Goal: Communication & Community: Answer question/provide support

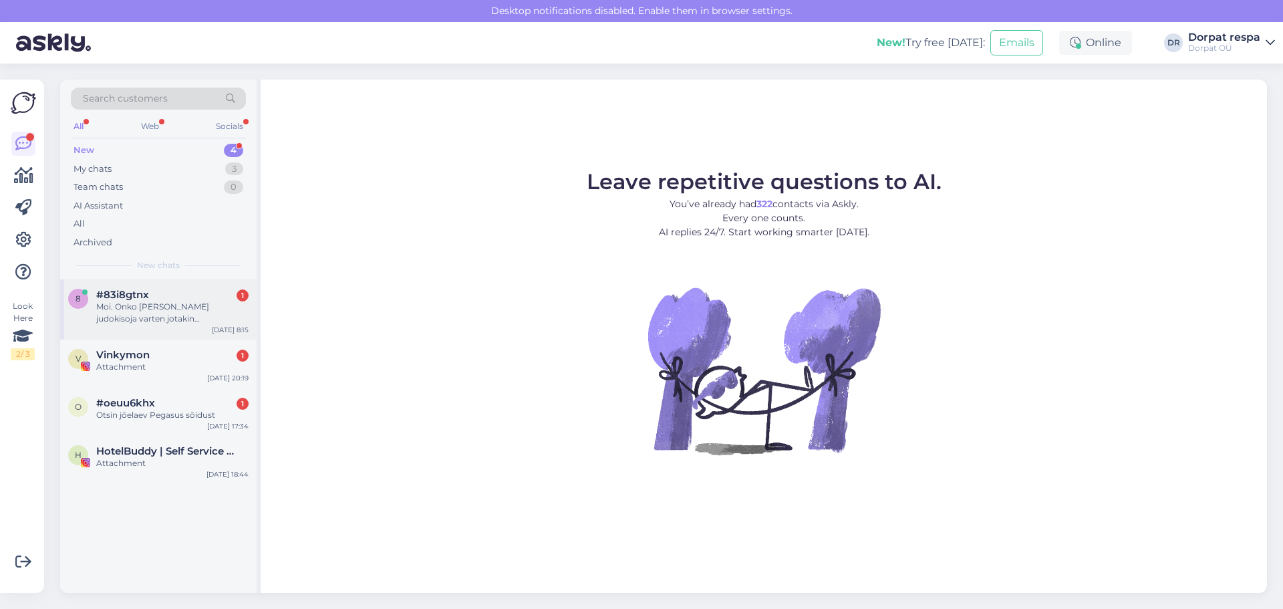
click at [160, 322] on div "Moi. Onko [PERSON_NAME] judokisoja varten jotakin alennuskoodia? Olisimme tulos…" at bounding box center [172, 313] width 152 height 24
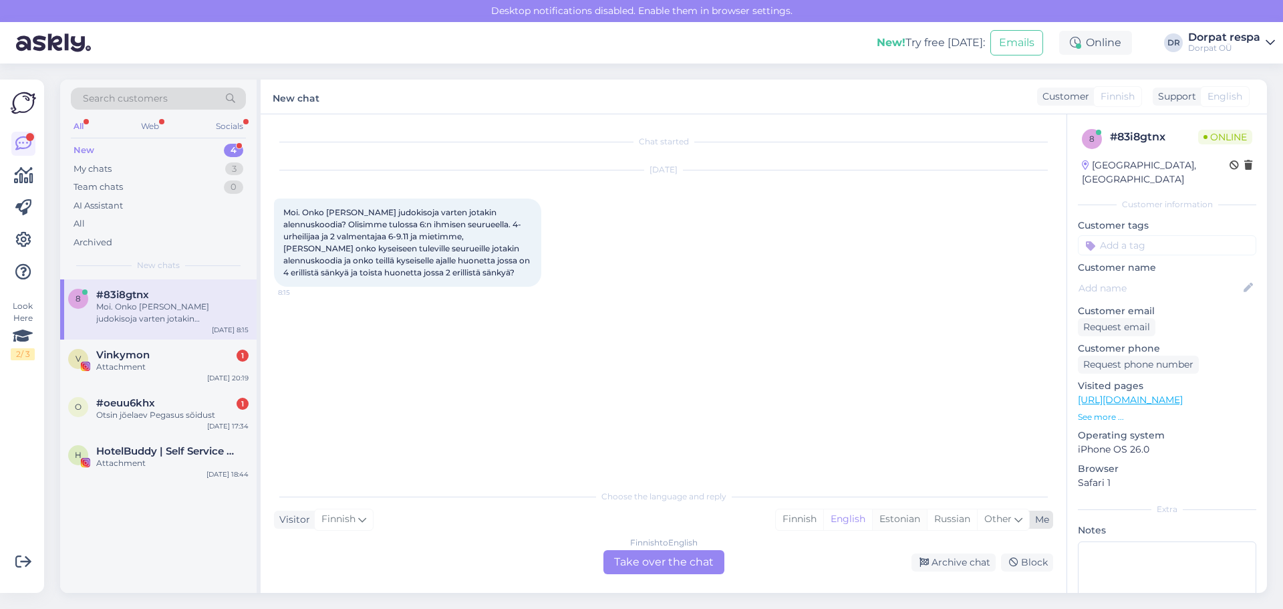
click at [889, 524] on div "Estonian" at bounding box center [899, 519] width 55 height 20
click at [677, 573] on div "Finnish to Estonian Take over the chat" at bounding box center [663, 562] width 121 height 24
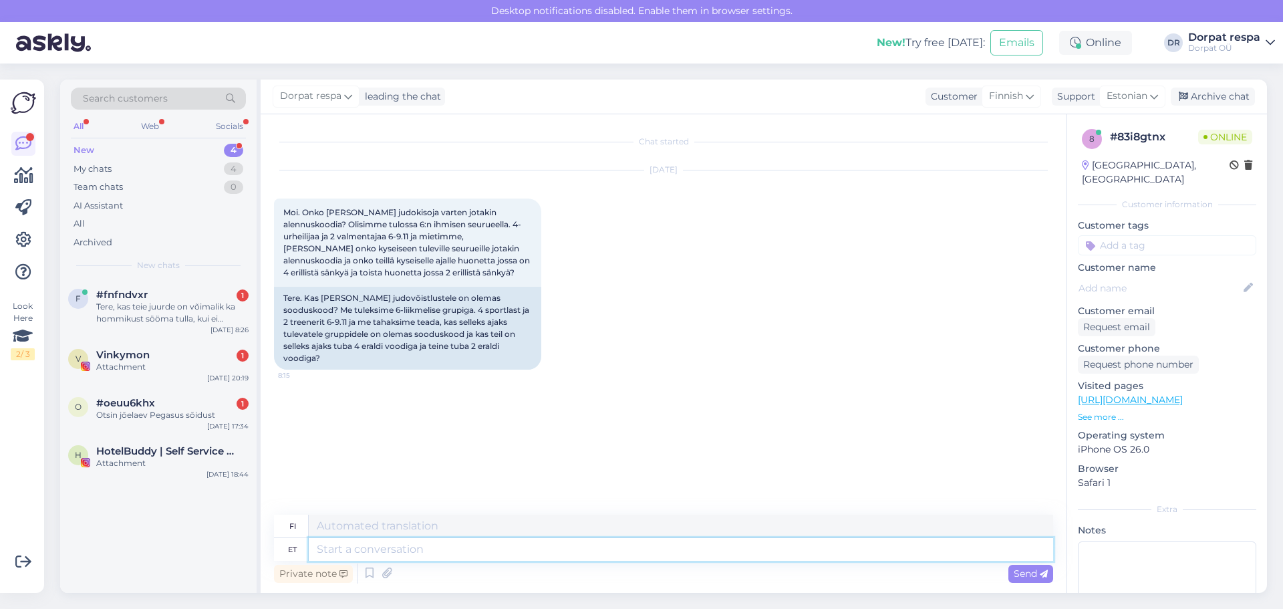
click at [410, 543] on textarea at bounding box center [681, 549] width 744 height 23
type textarea "Tere!"
type textarea "Hei!"
type textarea "Tere! [PERSON_NAME]"
type textarea "Hei! Mistä olet kotoisin?"
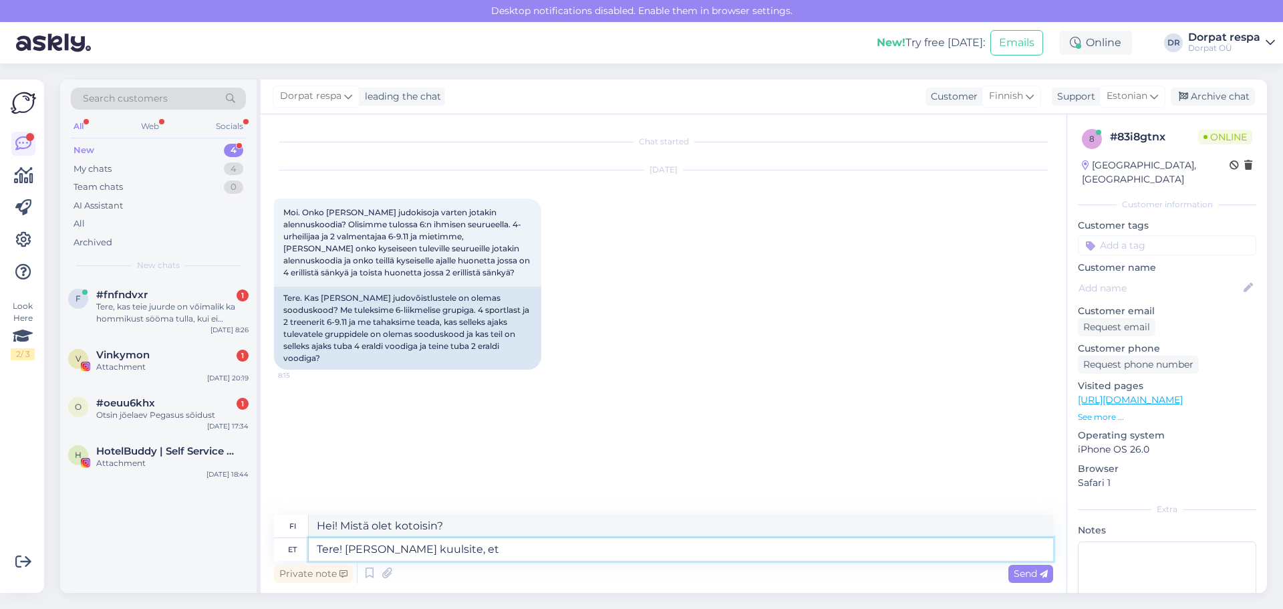
type textarea "Tere! [PERSON_NAME] kuulsite, et"
type textarea "Hei! Mistä kuulit?"
type textarea "Tere! [PERSON_NAME] kuulsite, et me"
type textarea "Hei! Mistä kuulit tuon?"
type textarea "Tere! [PERSON_NAME] kuulsite, et meil sel"
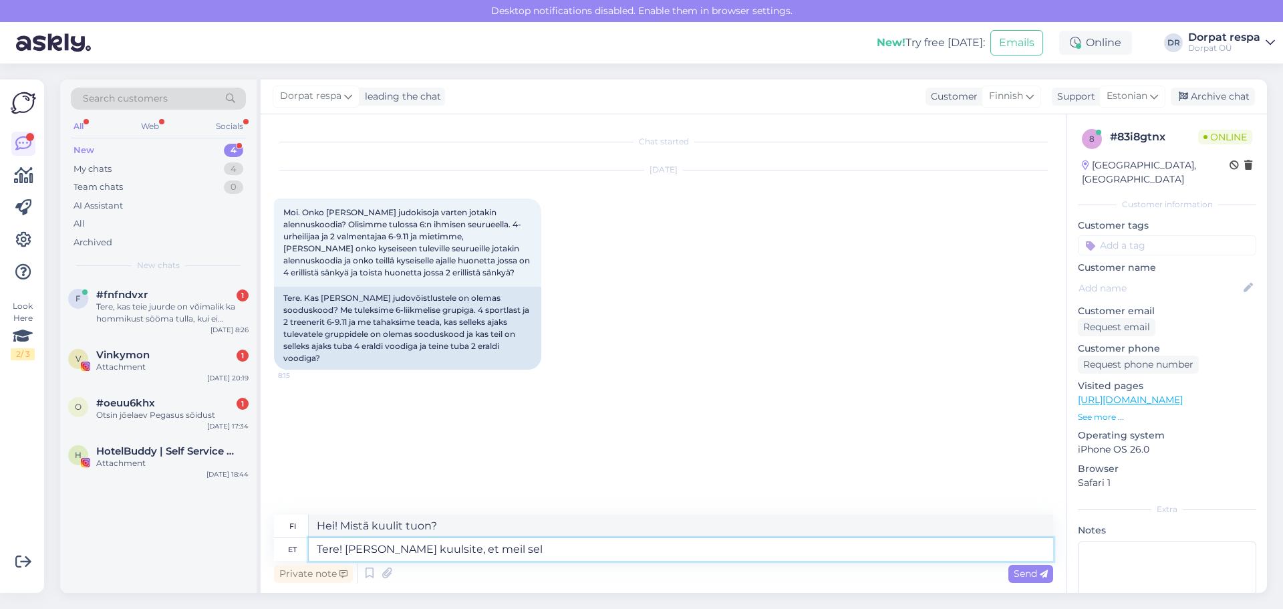
type textarea "Hei! Mistä kuulit, [PERSON_NAME] meillä on"
type textarea "Tere! [PERSON_NAME] kuulsite, et meil selline soodu"
type textarea "Hei! Mistä kuulit, [PERSON_NAME] meillä on sellainen"
type textarea "Tere! [PERSON_NAME] kuulsite, et meil selline sooduskood o"
type textarea "Hei! Mistä kuulit, [PERSON_NAME] meillä on tuollainen alennuskoodi?"
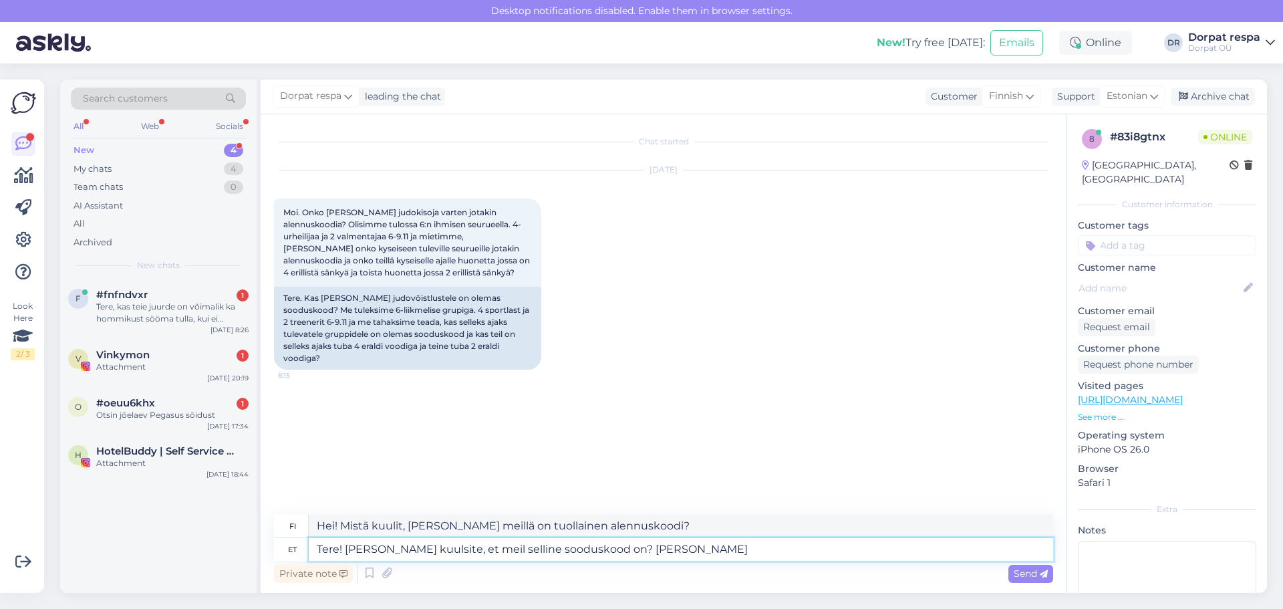
type textarea "Tere! [PERSON_NAME] kuulsite, et meil selline sooduskood on? Hetkel"
type textarea "Hei! Mistä kuulit, [PERSON_NAME] meillä on tuollainen alennuskoodi? [PERSON_NAM…"
type textarea "Tere! [PERSON_NAME] kuulsite, et meil selline sooduskood on? Hetkel tu"
type textarea "Hei! Mistä kuulit, [PERSON_NAME] meillä on tällainen alennuskoodi? Tällä hetkel…"
type textarea "Tere! [PERSON_NAME] kuulsite, et meil selline sooduskood on? Hetkel tundub m"
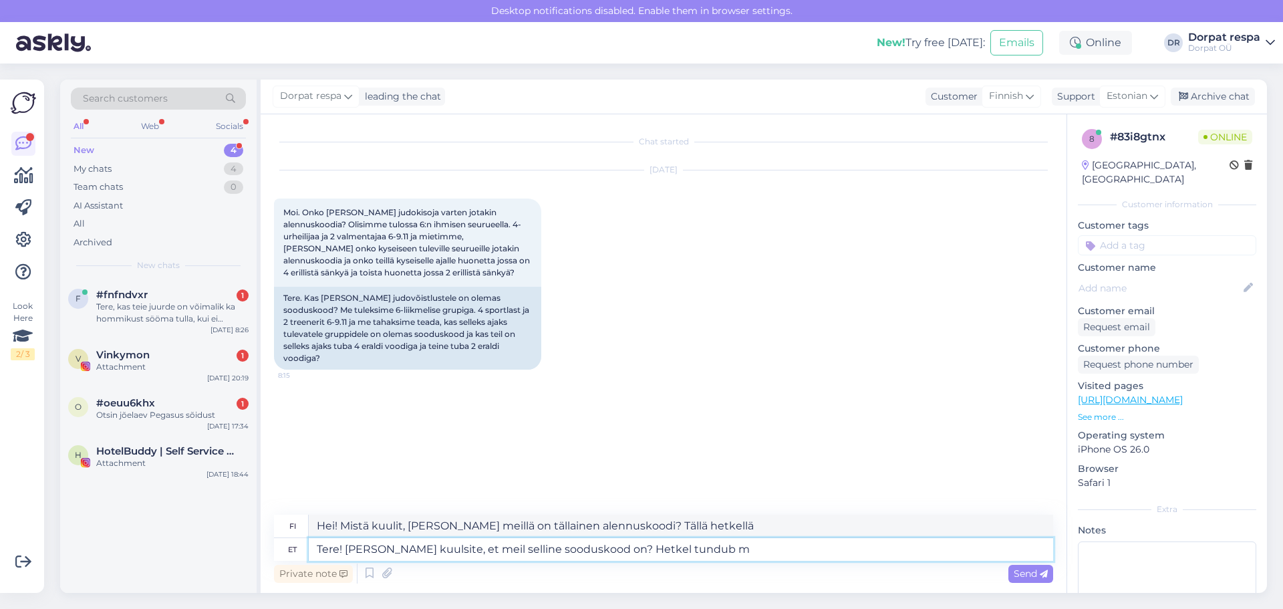
type textarea "Hei! Mistä kuulit, [PERSON_NAME] meillä on tällainen alennuskoodi? Näyttää silt…"
type textarea "Tere! [PERSON_NAME] kuulsite, et meil selline sooduskood on? Hetkel tundub mull…"
type textarea "Hei! Mistä kuulit, [PERSON_NAME] meillä on tuollainen alennuskoodi? Tällä hetke…"
type textarea "Tere! [PERSON_NAME] kuulsite, et meil selline sooduskood on? Hetkel tundub mull…"
type textarea "Hei! Mistä kuulit, [PERSON_NAME] meillä on tuollainen alennuskoodi? Tällä hetke…"
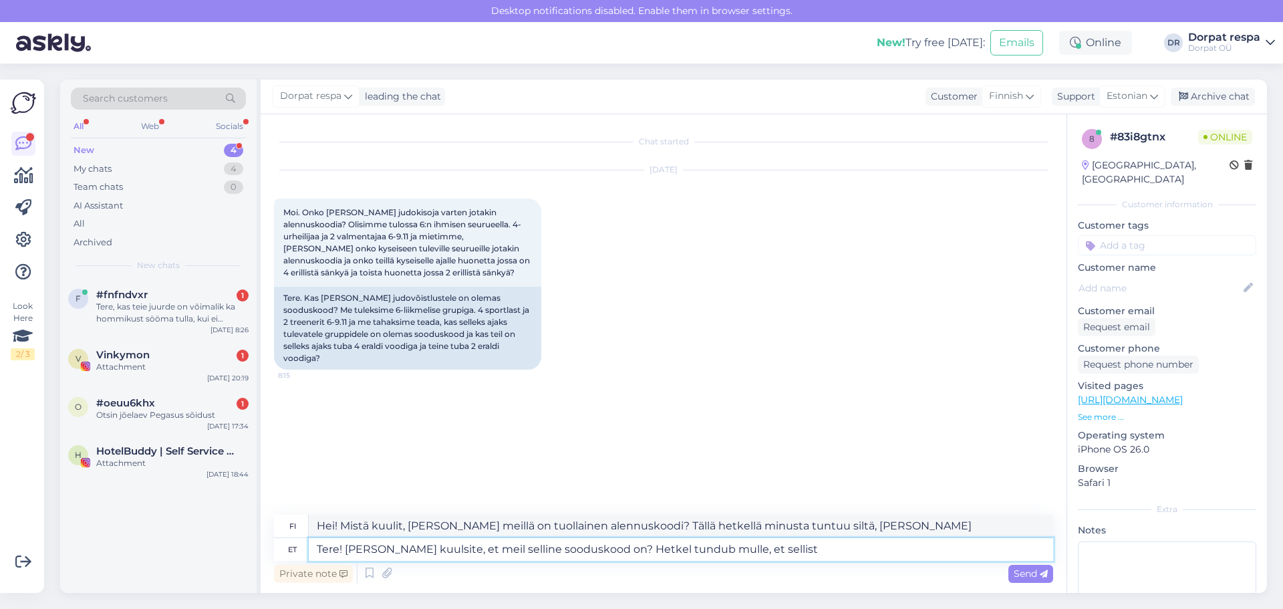
type textarea "Tere! [PERSON_NAME] kuulsite, et meil selline sooduskood on? Hetkel tundub mull…"
type textarea "Hei! Mistä kuulit, [PERSON_NAME] meillä on tällainen alennuskoodi? Tällä hetkel…"
type textarea "Tere! [PERSON_NAME] kuulsite, et meil selline sooduskood on? Hetkel tundub mull…"
type textarea "Hei! Mistä kuulit, [PERSON_NAME] meillä on tällainen alennuskoodi? Tällä hetkel…"
type textarea "Tere! [PERSON_NAME] kuulsite, et meil selline sooduskood on? Hetkel tundub mull…"
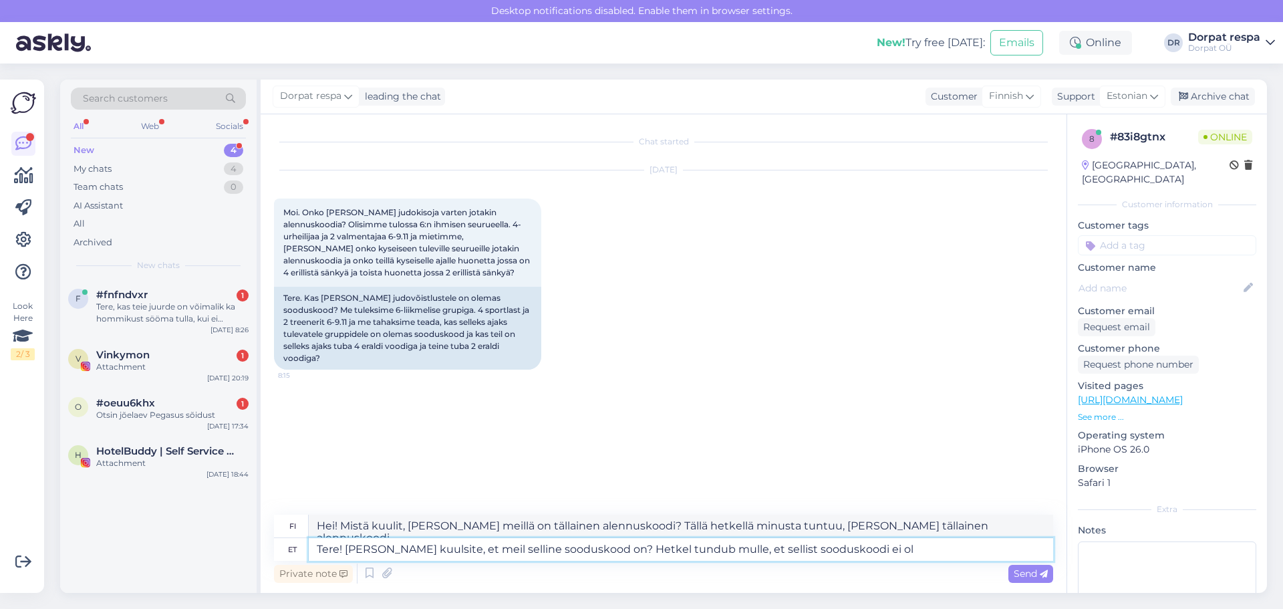
type textarea "Hei! Mistä kuulit, [PERSON_NAME] meillä on tällainen alennuskoodi? Tällä hetkel…"
type textarea "Tere! [PERSON_NAME] kuulsite, et meil selline sooduskood on? Hetkel tundub mull…"
type textarea "Hei! Mistä kuulit, [PERSON_NAME] meillä on tällainen alennuskoodi? Tällä hetkel…"
type textarea "Tere! [PERSON_NAME] kuulsite, et meil selline sooduskood on? Hetkel tundub mull…"
type textarea "Hei! Mistä kuulit, [PERSON_NAME] meillä on tällainen alennuskoodi? Tällä hetkel…"
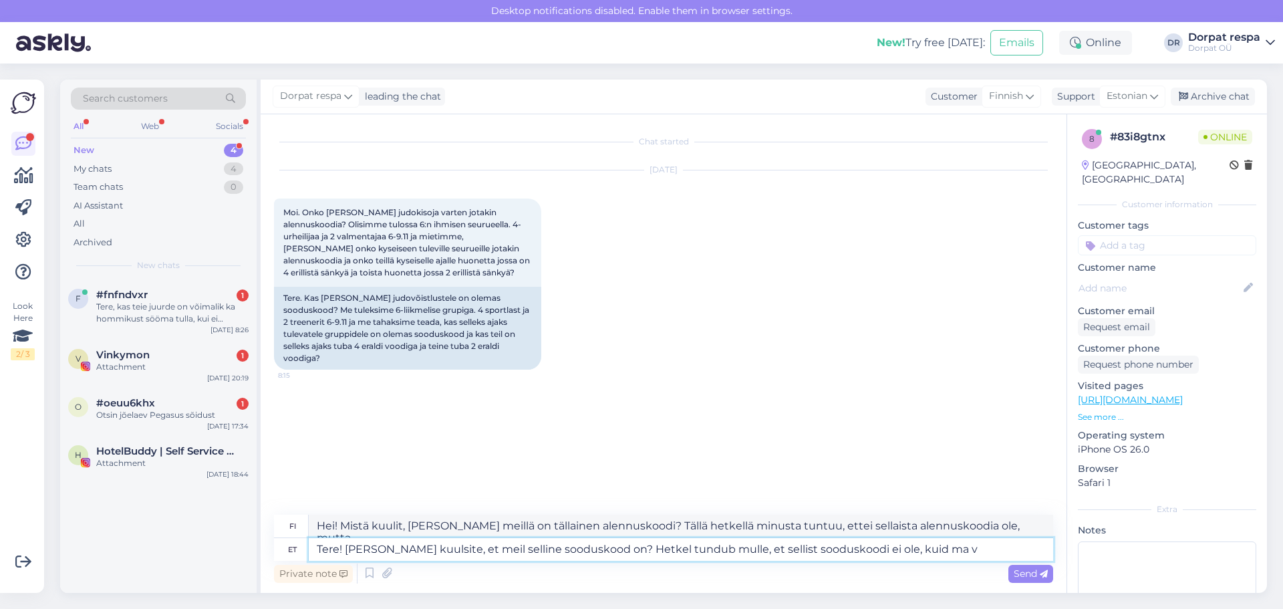
type textarea "Tere! [PERSON_NAME] kuulsite, et meil selline sooduskood on? Hetkel tundub mull…"
type textarea "Hei! Mistä kuulit, [PERSON_NAME] meillä on tällainen alennuskoodi? Tällä hetkel…"
type textarea "Tere! [PERSON_NAME] kuulsite, et meil selline sooduskood on? Hetkel tundub mull…"
type textarea "Hei! Mistä kuulit, [PERSON_NAME] meillä on tällainen alennuskoodi? Tällä hetkel…"
type textarea "Tere! [PERSON_NAME] kuulsite, et meil selline sooduskood on? Hetkel tundub mull…"
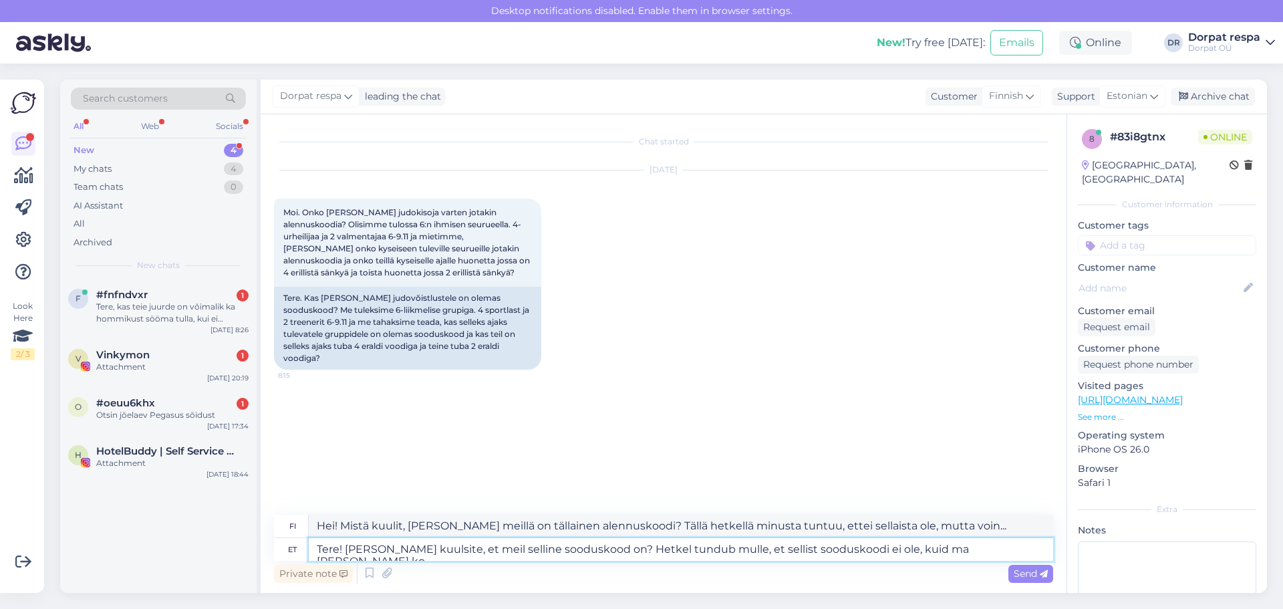
type textarea "Hei! Mistä kuulit, [PERSON_NAME] meillä on tällainen alennuskoodi? Tällä hetkel…"
type textarea "Tere! [PERSON_NAME] kuulsite, et meil selline sooduskood on? Hetkel tundub mull…"
type textarea "Hei! Mistä kuulit, [PERSON_NAME] meillä on tällainen alennuskoodi? Tällä hetkel…"
type textarea "Tere! [PERSON_NAME] kuulsite, et meil selline sooduskood on? Hetkel tundub mull…"
type textarea "Hei! Mistä kuulit, [PERSON_NAME] meillä on tällainen alennuskoodi? Tällä hetkel…"
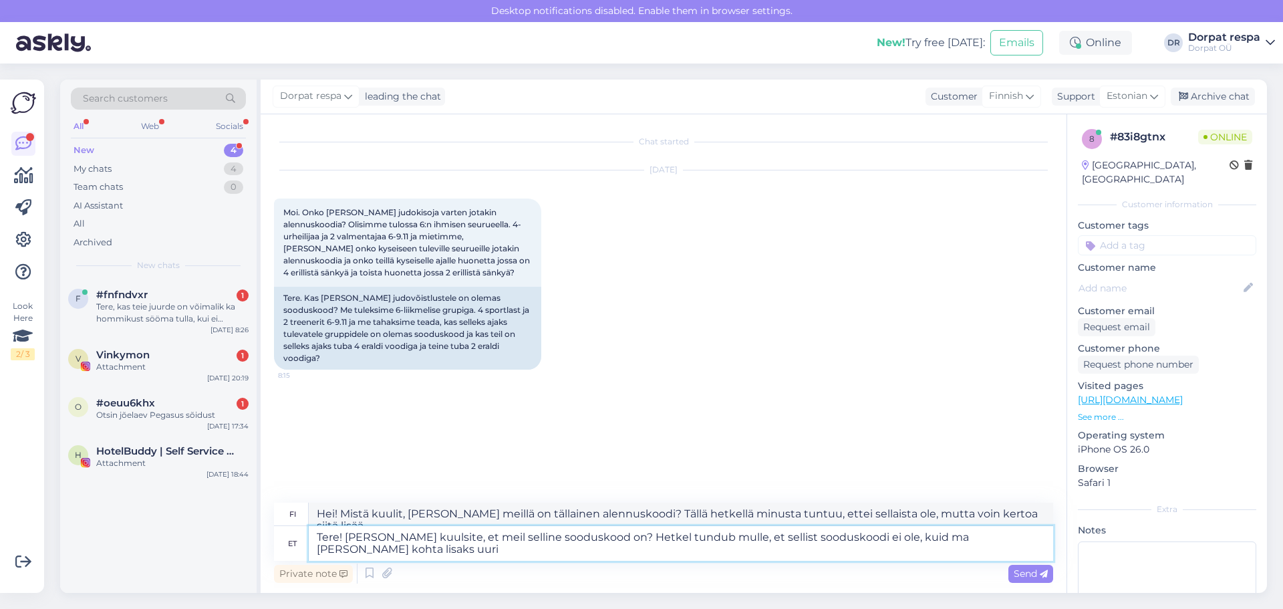
type textarea "Tere! [PERSON_NAME] kuulsite, et meil selline sooduskood on? Hetkel tundub mull…"
type textarea "Hei! Mistä kuulit, [PERSON_NAME] meillä on tällainen alennuskoodi? Tällä hetkel…"
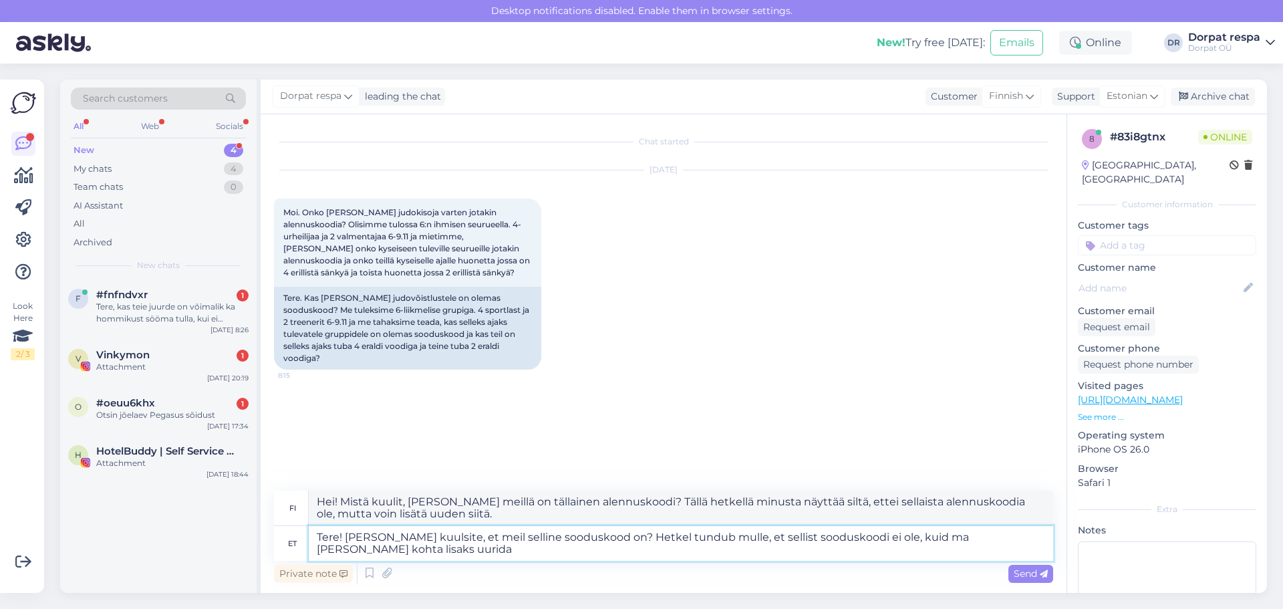
type textarea "Tere! [PERSON_NAME] kuulsite, et meil selline sooduskood on? Hetkel tundub mull…"
type textarea "Hei! Mistä kuulit, [PERSON_NAME] meillä on tällainen alennuskoodi? Tällä hetkel…"
type textarea "Tere! [PERSON_NAME] kuulsite, et meil selline sooduskood on? Hetkel tundub mull…"
click at [1036, 576] on span "Send" at bounding box center [1031, 573] width 34 height 12
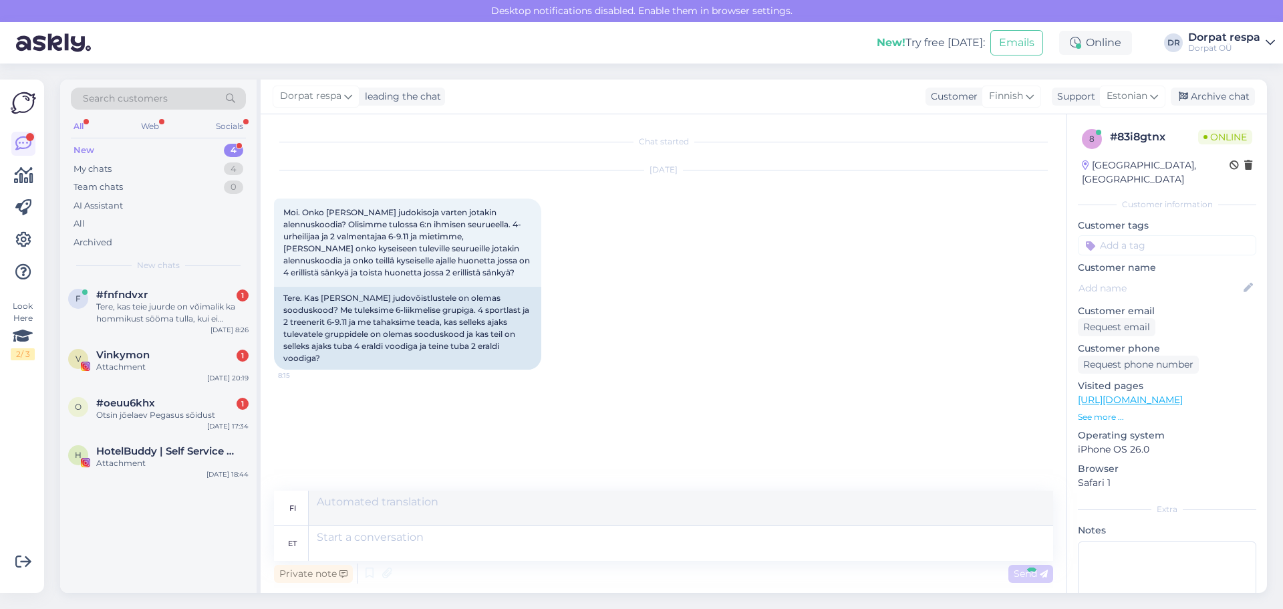
scroll to position [10, 0]
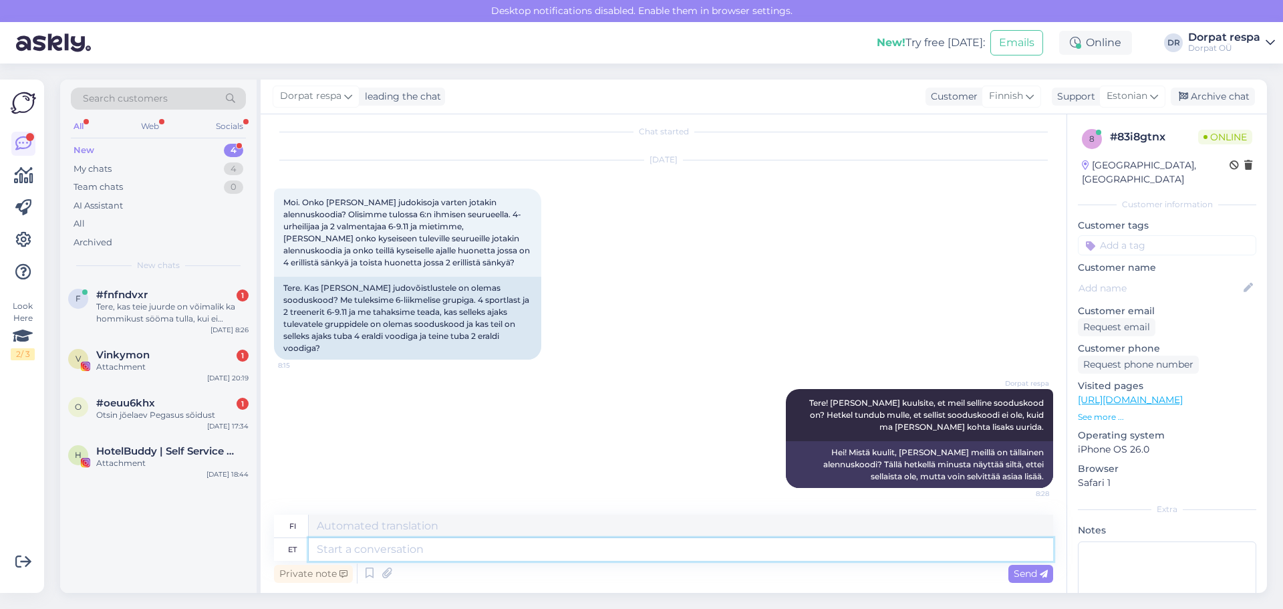
click at [456, 549] on textarea at bounding box center [681, 549] width 744 height 23
type textarea "Saaksime p"
type textarea "Me voisimme"
type textarea "Saaksime pakkuda p"
type textarea "Voisimme tarjota"
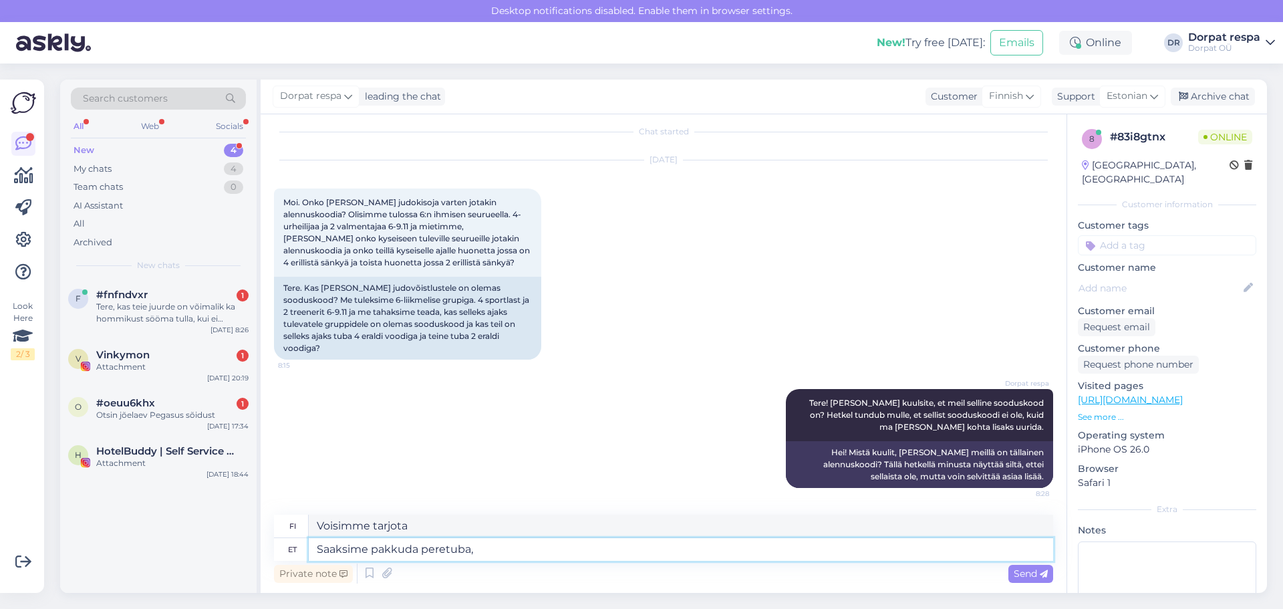
type textarea "Saaksime pakkuda peretuba, m"
type textarea "Voisimme [PERSON_NAME] perhehuoneen,"
type textarea "Saaksime pakkuda peretuba, mille"
type textarea "Voisimme tarjota perhehuoneen, jossa on"
type textarea "Saaksime pakkuda peretuba, milles"
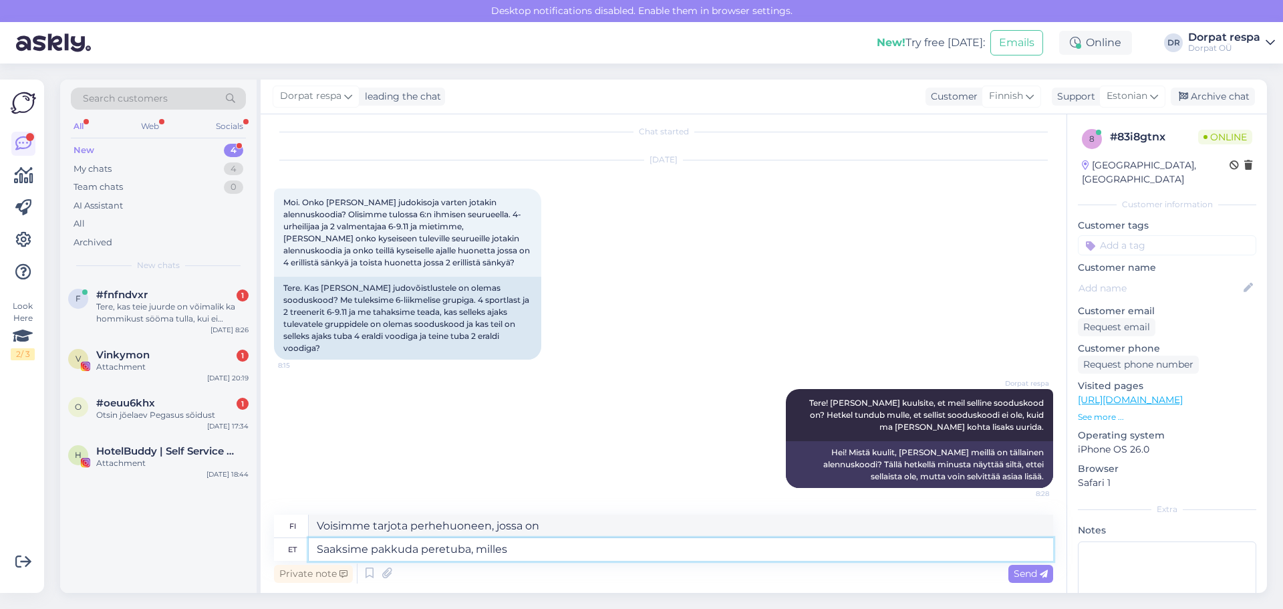
type textarea "Voisimme tarjota perhehuoneen, jossa"
type textarea "Saaksime pakkuda peretuba, milles on 4"
type textarea "Voisimme tarjota perhehuoneen, johon mahtuu neljä."
type textarea "Saaksime pakkuda peretuba, milles on 4 [PERSON_NAME]"
type textarea "Voisimme tarjota perhehuoneen, jossa on neljä erillistä sänkyä"
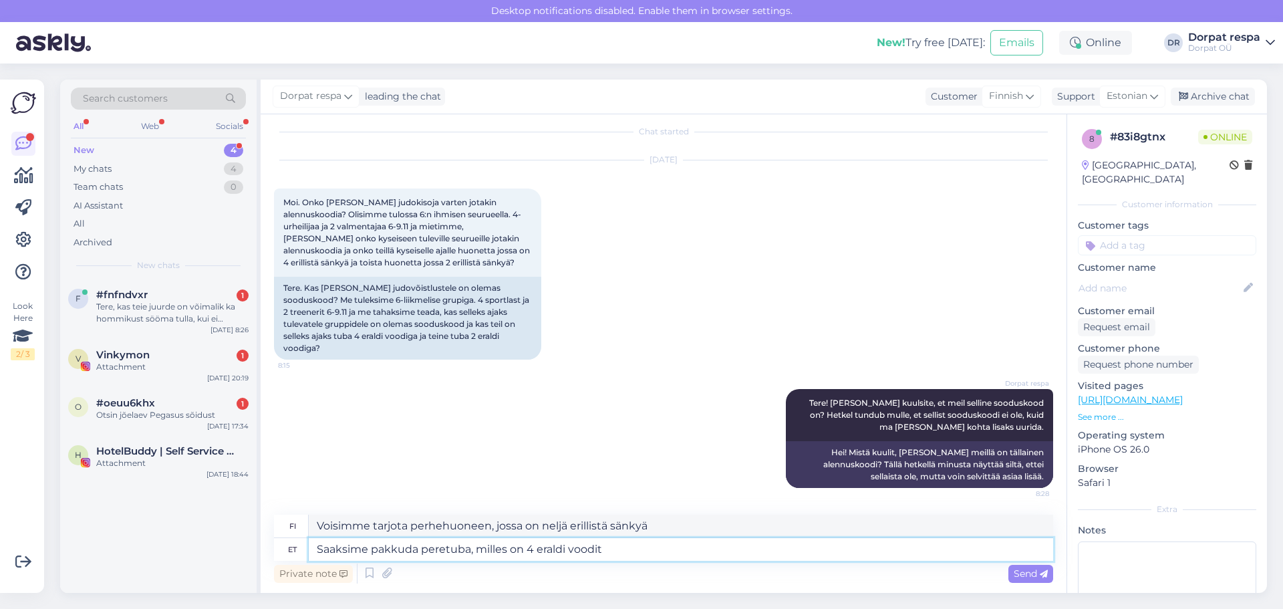
type textarea "Saaksime pakkuda peretuba, milles on 4 eraldi voodit ("
type textarea "Voisimme tarjota perhehuoneen, jossa on neljä erillistä sänkyä."
type textarea "Saaksime pakkuda peretuba, milles on 4 eraldi voodit (koosneb ka"
type textarea "Voisimme tarjota perhehuoneen, jossa on neljä erillistä vuodetta (koostuvat"
type textarea "Saaksime pakkuda peretuba, milles on 4 eraldi voodit (koosneb kahest"
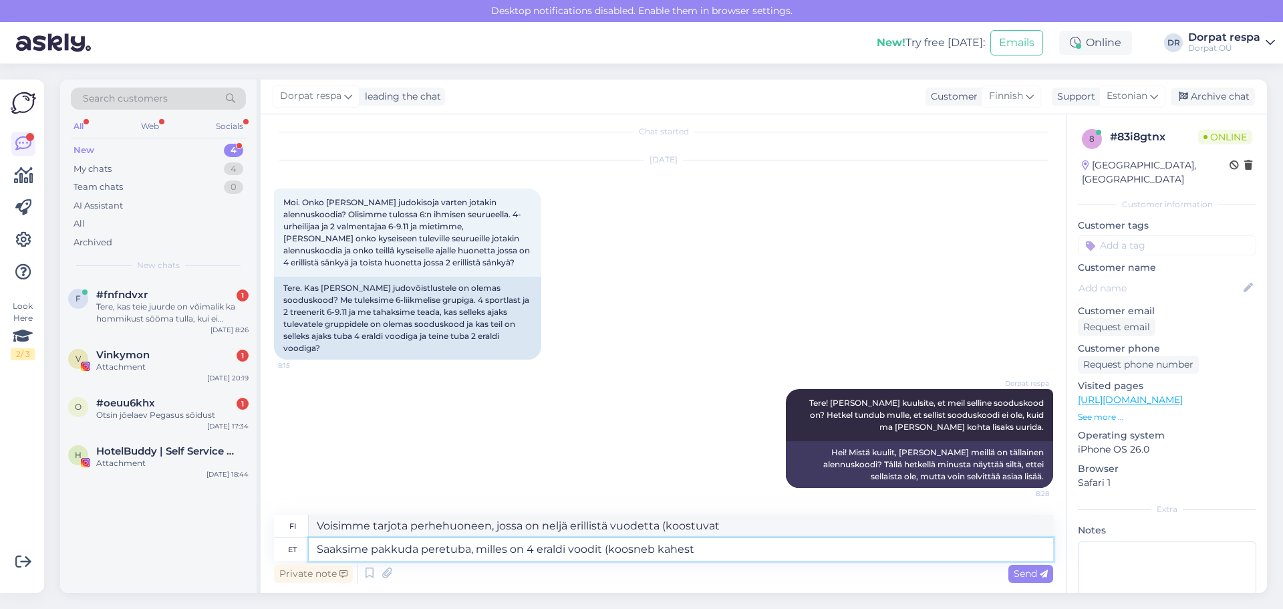
type textarea "Voisimme tarjota perhehuoneen, jossa on neljä erillistä sänkyä (kaksi"
type textarea "Saaksime pakkuda peretuba, milles on 4 eraldi voodit (koosneb kahest toast, m"
type textarea "Voisimme tarjota perhehuoneen, jossa on neljä erillistä vuodetta (koostuu kahde…"
type textarea "Saaksime pakkuda peretuba, milles on 4 eraldi voodit (koosneb kahest toast, mil…"
type textarea "Voisimme tarjota perhehuoneen, jossa on neljä erillistä vuodetta (joka koostuu …"
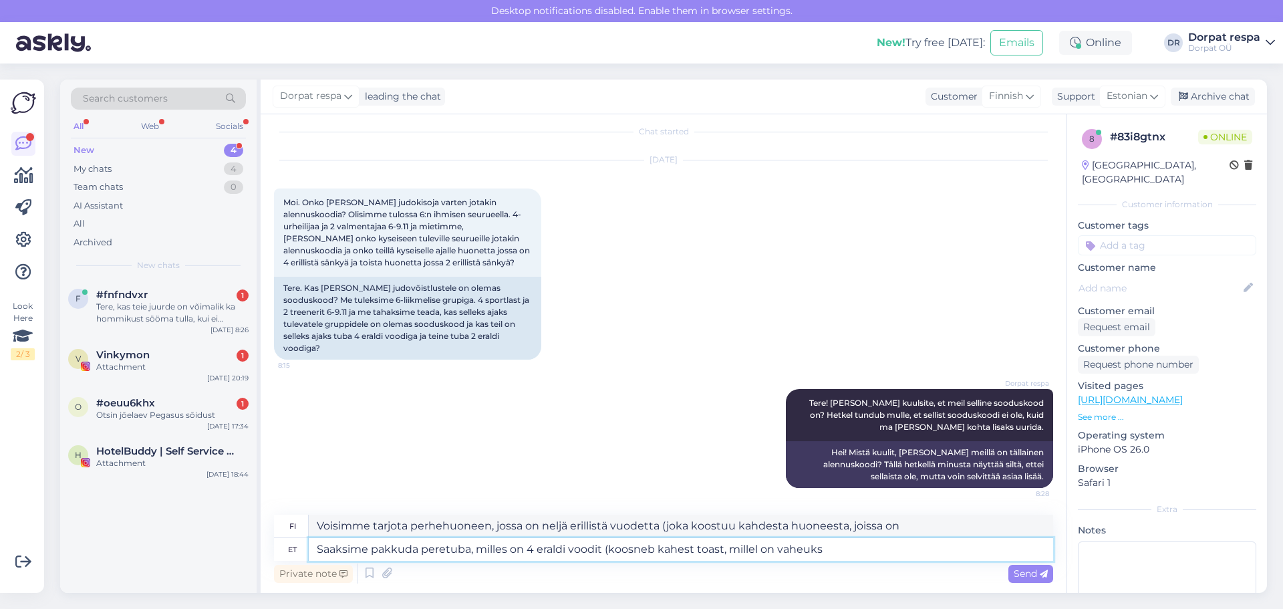
type textarea "Saaksime pakkuda peretuba, milles on 4 eraldi voodit (koosneb kahest toast, mil…"
type textarea "Voisimme tarjota perhehuoneen, jossa on neljä erillistä vuodetta (koostuu kahde…"
type textarea "Saaksime pakkuda peretuba, milles on 4 eraldi voodit (koosneb kahest toast, mil…"
type textarea "Voisimme tarjota perhehuoneen, jossa on neljä erillistä vuodetta (koostuu kahde…"
type textarea "Saaksime pakkuda peretuba, milles on 4 eraldi voodit (koosneb kahest toast, mil…"
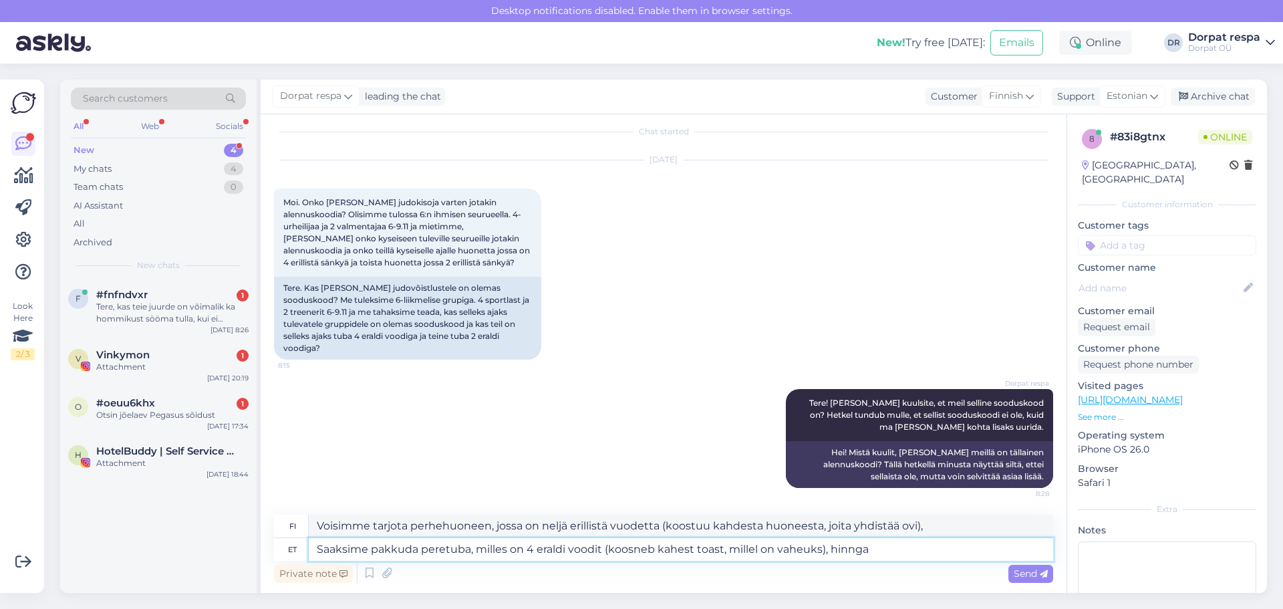
type textarea "Voisimme tarjota perhehuoneen, jossa on neljä erillistä vuodetta (koostuu kahde…"
type textarea "Saaksime pakkuda peretuba, milles on 4 eraldi voodit (koosneb kahest toast, mil…"
type textarea "Voisimme tarjota perhehuoneen, jossa on neljä erillistä vuodetta (kaksi huonett…"
type textarea "Saaksime pakkuda peretuba, milles on 4 eraldi voodit (koosneb kahest toast, mil…"
type textarea "Voisimme tarjota perhehuoneen, jossa on neljä erillistä vuodetta (kaksi huonett…"
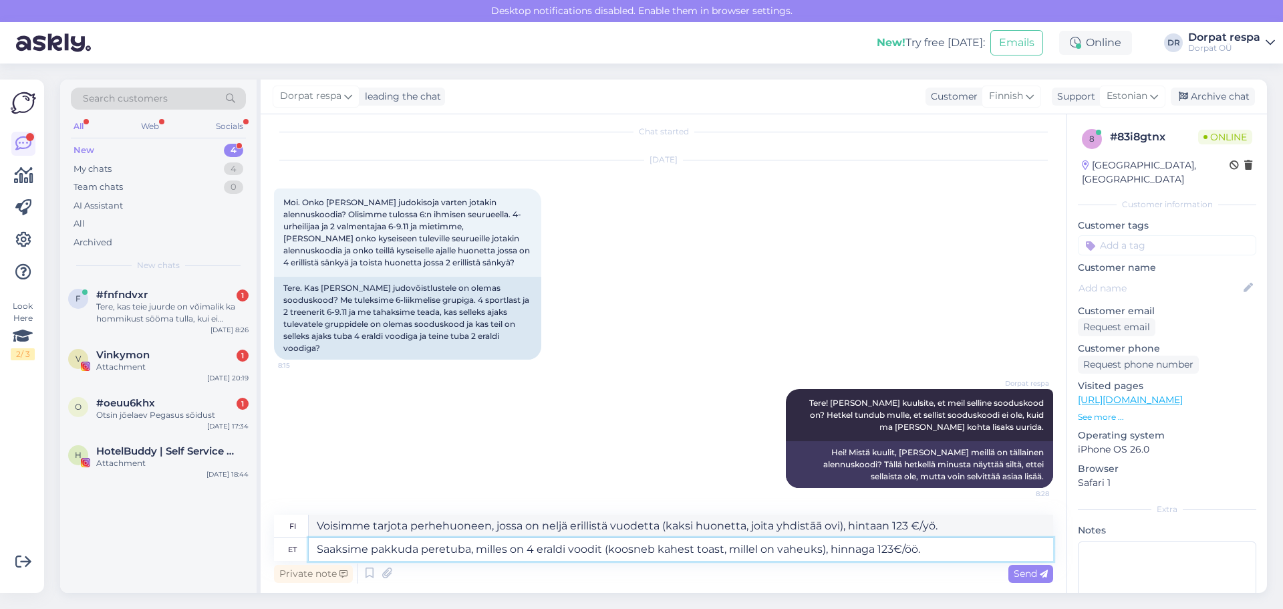
click at [424, 551] on textarea "Saaksime pakkuda peretuba, milles on 4 eraldi voodit (koosneb kahest toast, mil…" at bounding box center [681, 549] width 744 height 23
click at [371, 545] on textarea "Saaksime pakkuda peretuba, milles on 4 eraldi voodit (koosneb kahest toast, mil…" at bounding box center [681, 549] width 744 height 23
type textarea "Saaksime [PERSON_NAME] sooduskoodita pakkuda peretuba, milles on 4 eraldi voodi…"
type textarea "Voisimme tarjota perhehuoneen, jossa on neljä erillistä vuodetta (kaksi huonett…"
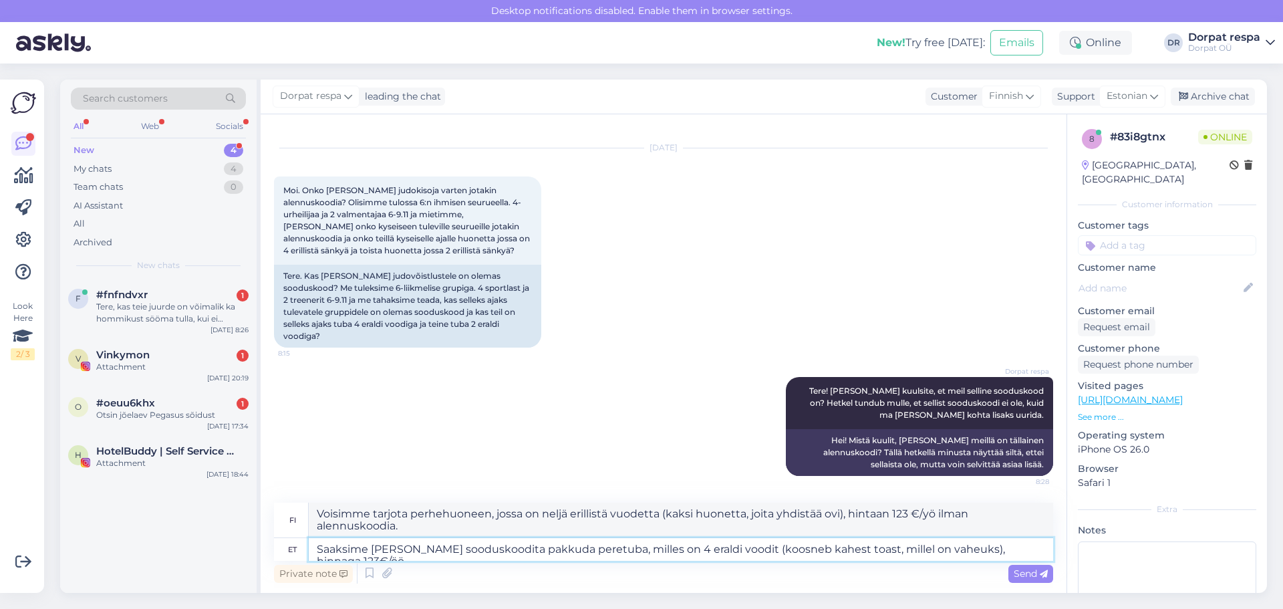
click at [1032, 548] on textarea "Saaksime [PERSON_NAME] sooduskoodita pakkuda peretuba, milles on 4 eraldi voodi…" at bounding box center [681, 549] width 744 height 23
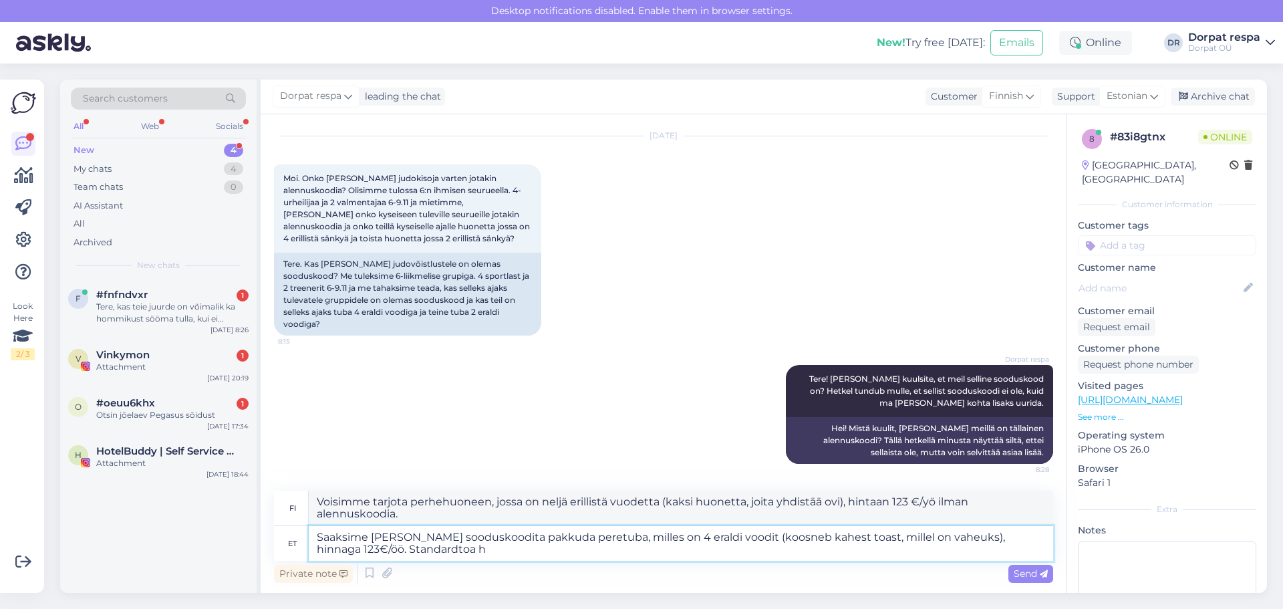
type textarea "Saaksime [PERSON_NAME] sooduskoodita pakkuda peretuba, milles on 4 eraldi voodi…"
type textarea "Voisimme tarjota perhehuoneen, jossa on neljä erillistä vuodetta (kaksi huonett…"
type textarea "Saaksime [PERSON_NAME] sooduskoodita pakkuda peretuba, milles on 4 eraldi voodi…"
type textarea "Voisimme tarjota perhehuoneen, jossa on neljä erillistä vuodetta (kaksi huonett…"
type textarea "Saaksime [PERSON_NAME] sooduskoodita pakkuda peretuba, milles on 4 eraldi voodi…"
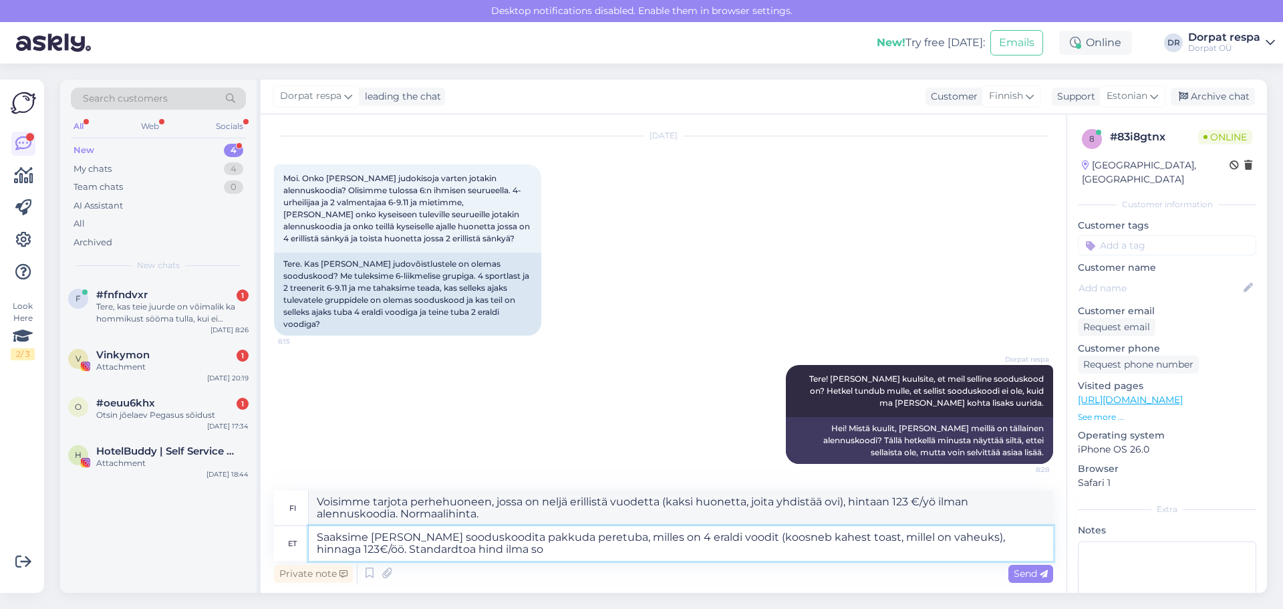
type textarea "Voisimme tarjota perhehuoneen, jossa on neljä erillistä vuodetta (kaksi huonett…"
type textarea "Saaksime [PERSON_NAME] sooduskoodita pakkuda peretuba, milles on 4 eraldi voodi…"
type textarea "Voisimme tarjota perhehuoneen, jossa on neljä erillistä vuodetta (kaksi huonett…"
type textarea "Saaksime [PERSON_NAME] sooduskoodita pakkuda peretuba, milles on 4 eraldi voodi…"
type textarea "Voisimme tarjota perhehuoneen, jossa on neljä erillistä vuodetta (kaksi huonett…"
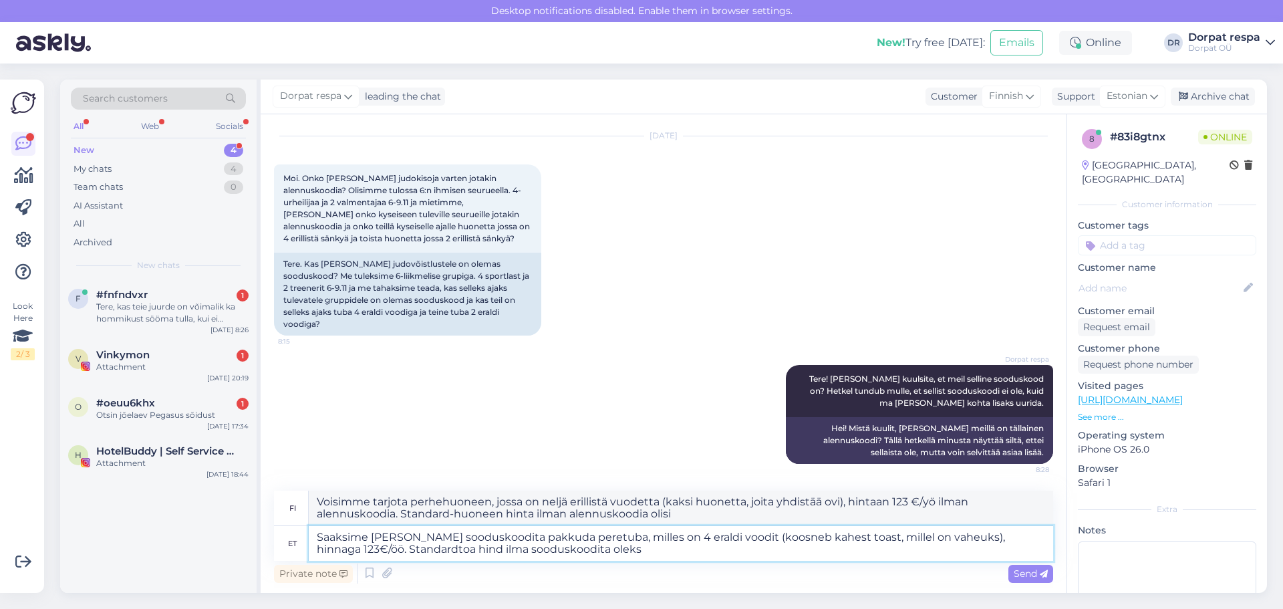
click at [573, 551] on textarea "Saaksime [PERSON_NAME] sooduskoodita pakkuda peretuba, milles on 4 eraldi voodi…" at bounding box center [681, 543] width 744 height 35
type textarea "Saaksime [PERSON_NAME] sooduskoodita pakkuda peretuba, milles on 4 eraldi voodi…"
type textarea "Voisimme tarjota perhehuoneen, jossa on neljä erillistä sänkyä (kaksi huonetta,…"
type textarea "Saaksime [PERSON_NAME] sooduskoodita pakkuda peretuba, milles on 4 eraldi voodi…"
click at [1012, 575] on div "Send" at bounding box center [1030, 574] width 45 height 18
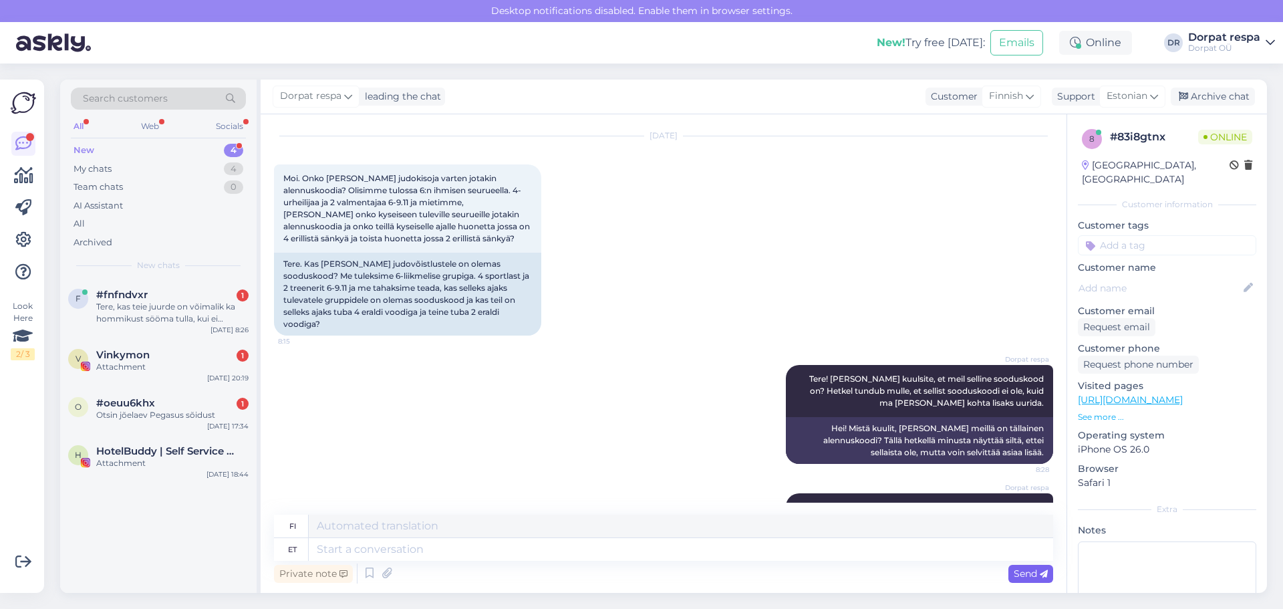
scroll to position [162, 0]
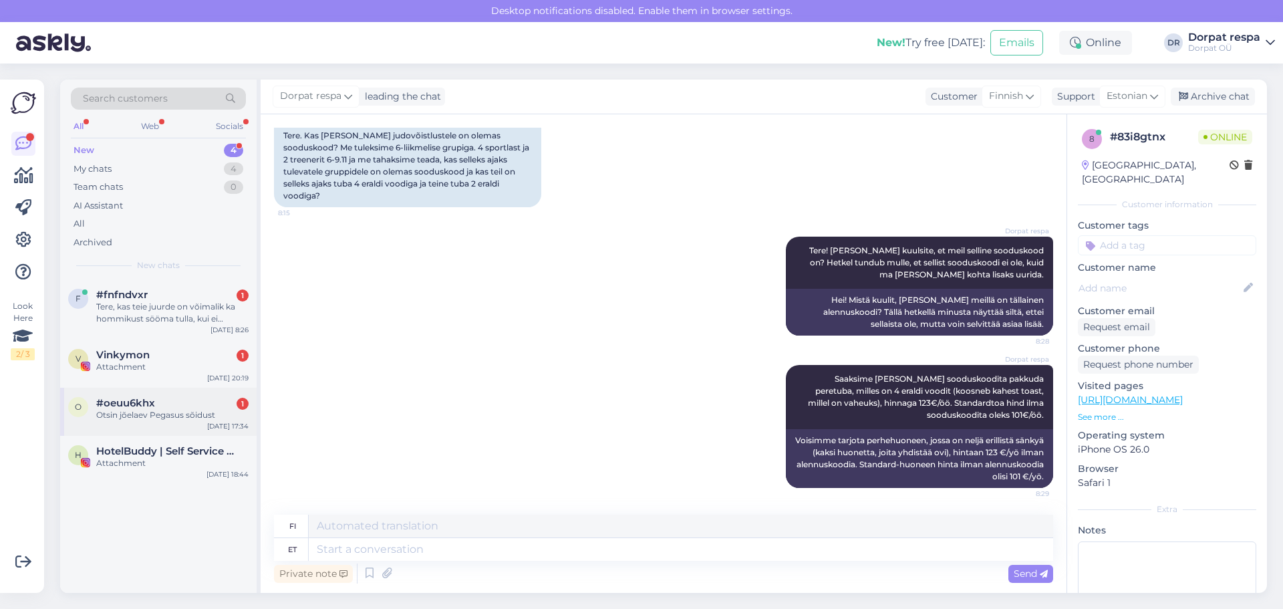
click at [104, 402] on span "#oeuu6khx" at bounding box center [125, 403] width 59 height 12
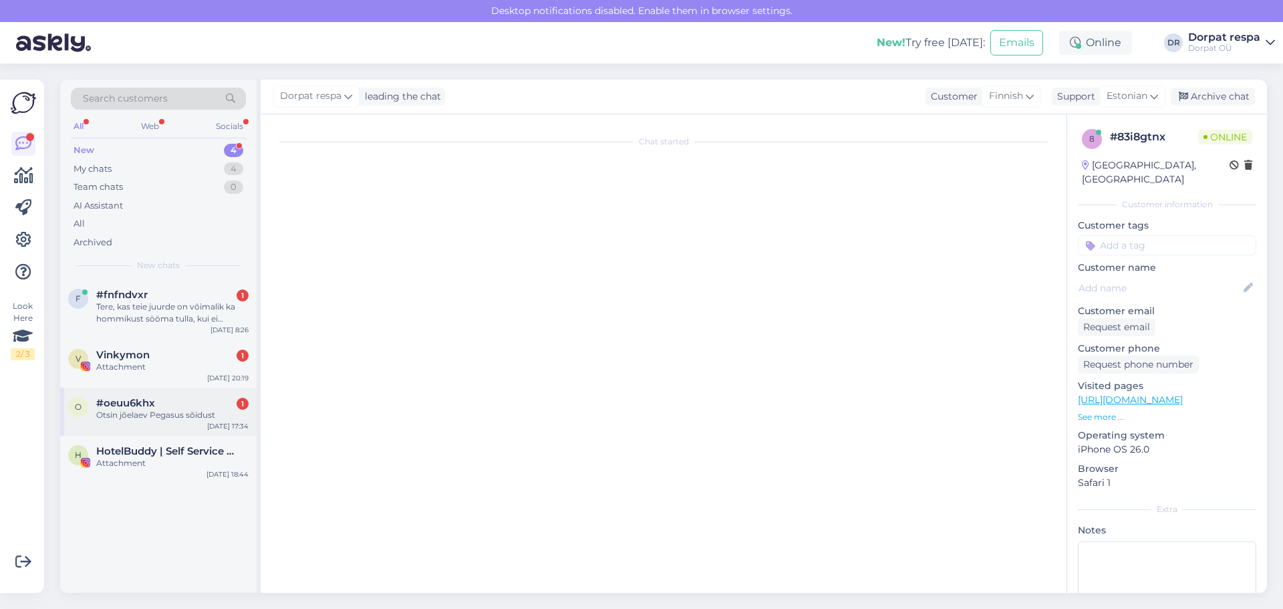
scroll to position [0, 0]
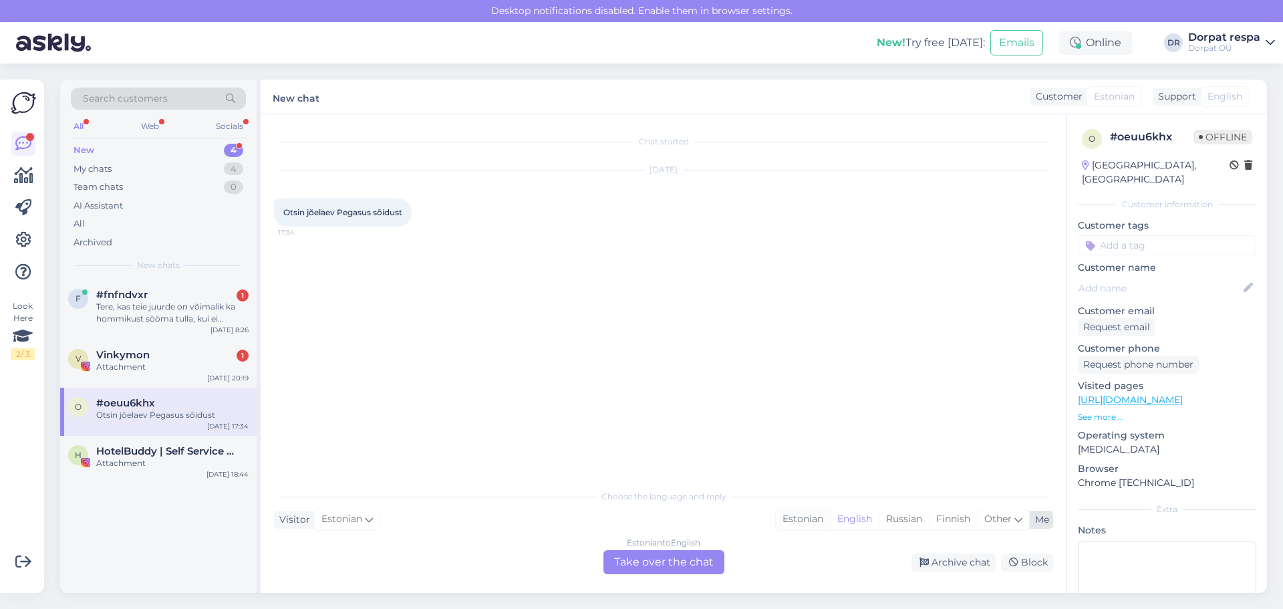
click at [796, 520] on div "Estonian" at bounding box center [803, 519] width 54 height 20
click at [705, 563] on div "Estonian to Estonian Take over the chat" at bounding box center [663, 562] width 121 height 24
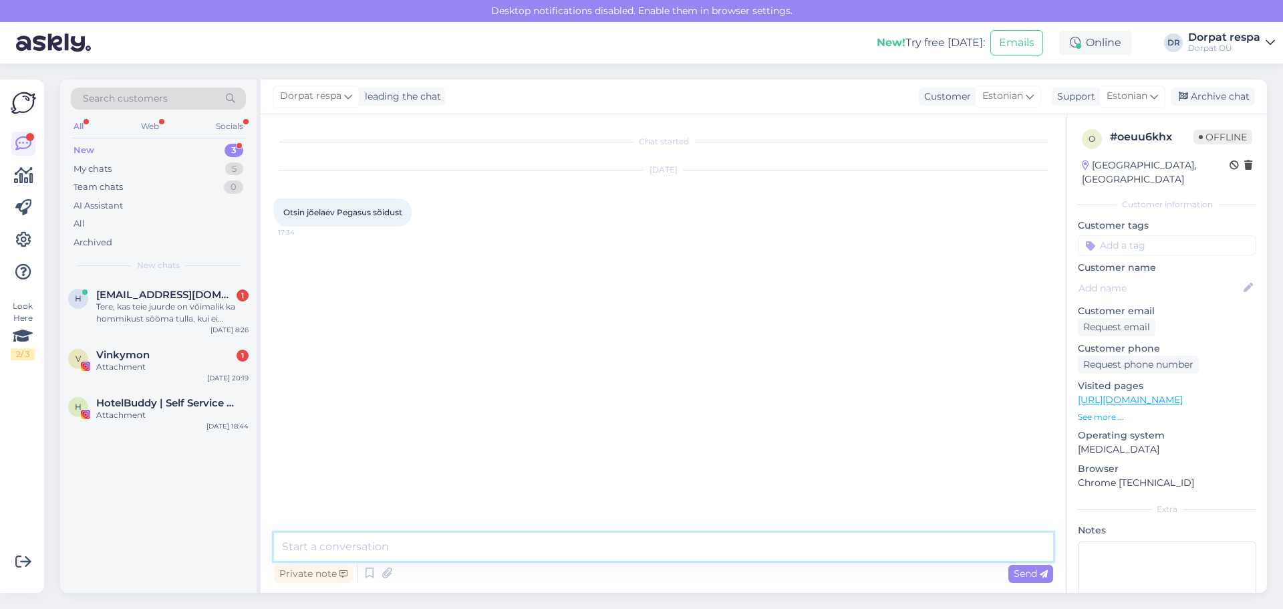
click at [572, 555] on textarea at bounding box center [663, 547] width 779 height 28
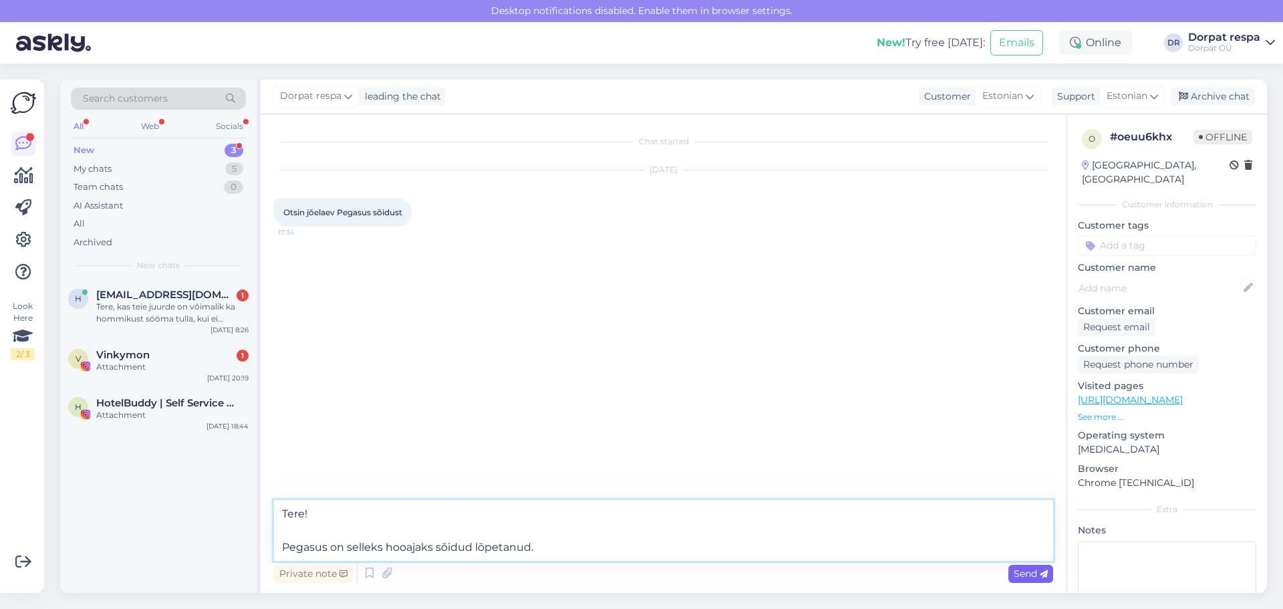
type textarea "Tere! Pegasus on selleks hooajaks sõidud lõpetanud."
click at [1016, 575] on span "Send" at bounding box center [1031, 573] width 34 height 12
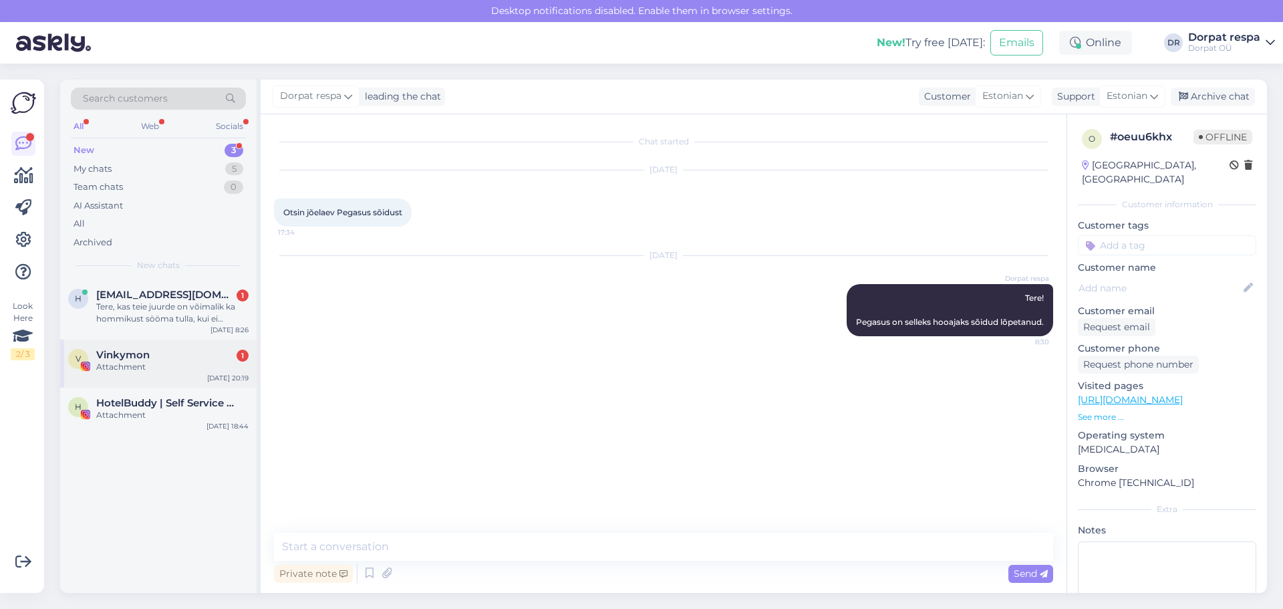
click at [150, 374] on div "V Vinkymon 1 Attachment [DATE] 20:19" at bounding box center [158, 363] width 196 height 48
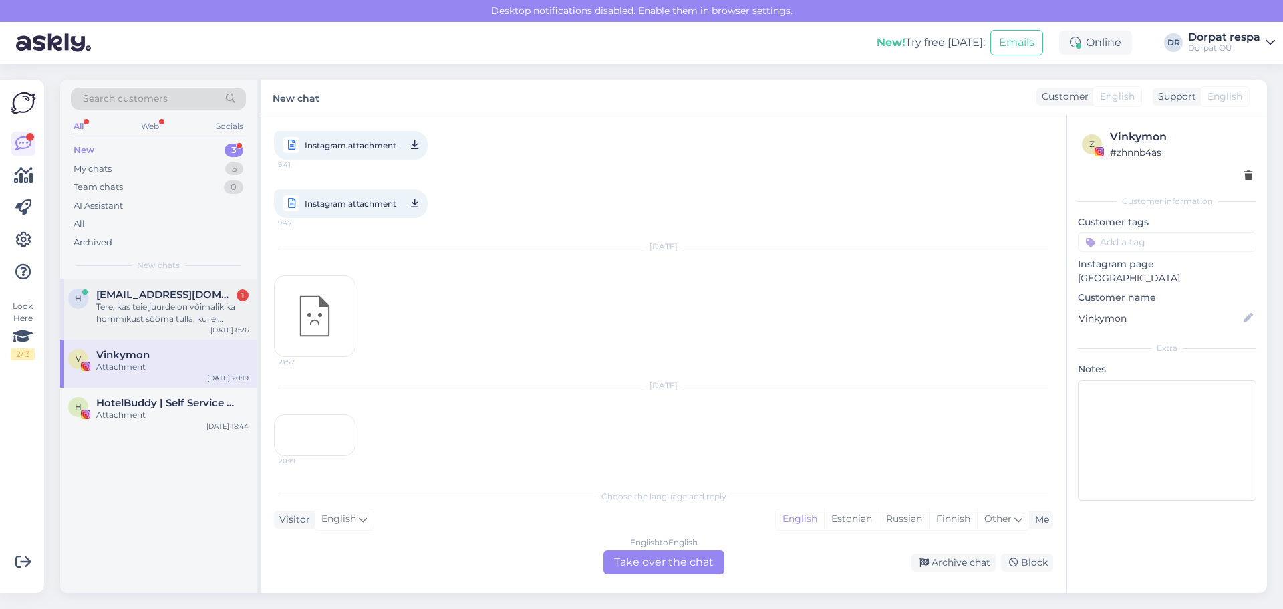
scroll to position [517, 0]
click at [152, 323] on div "Tere, kas teie juurde on võimalik ka hommikust sööma tulla, kui ei [PERSON_NAME…" at bounding box center [172, 313] width 152 height 24
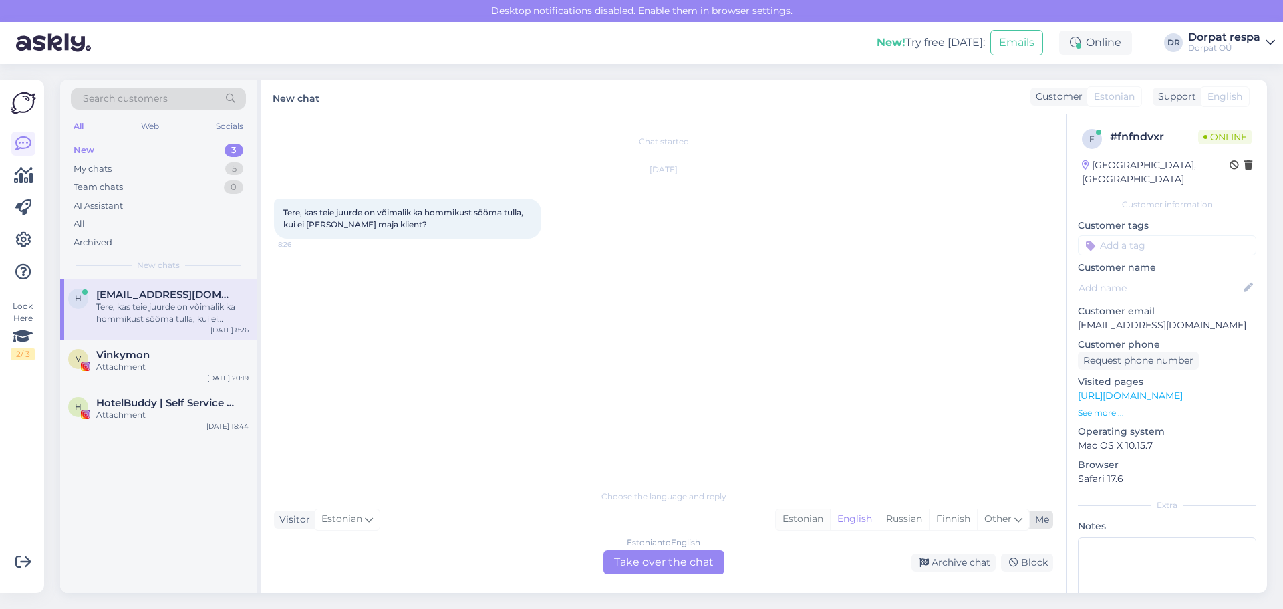
click at [807, 520] on div "Estonian" at bounding box center [803, 519] width 54 height 20
click at [714, 557] on div "Estonian to Estonian Take over the chat" at bounding box center [663, 562] width 121 height 24
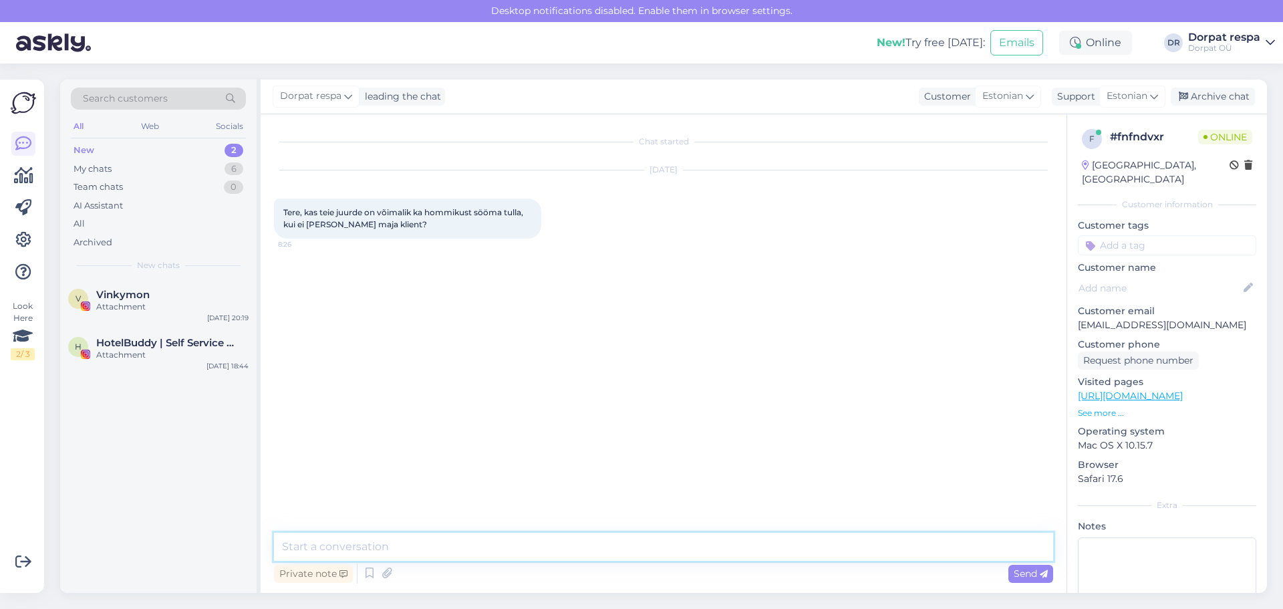
click at [562, 552] on textarea at bounding box center [663, 547] width 779 height 28
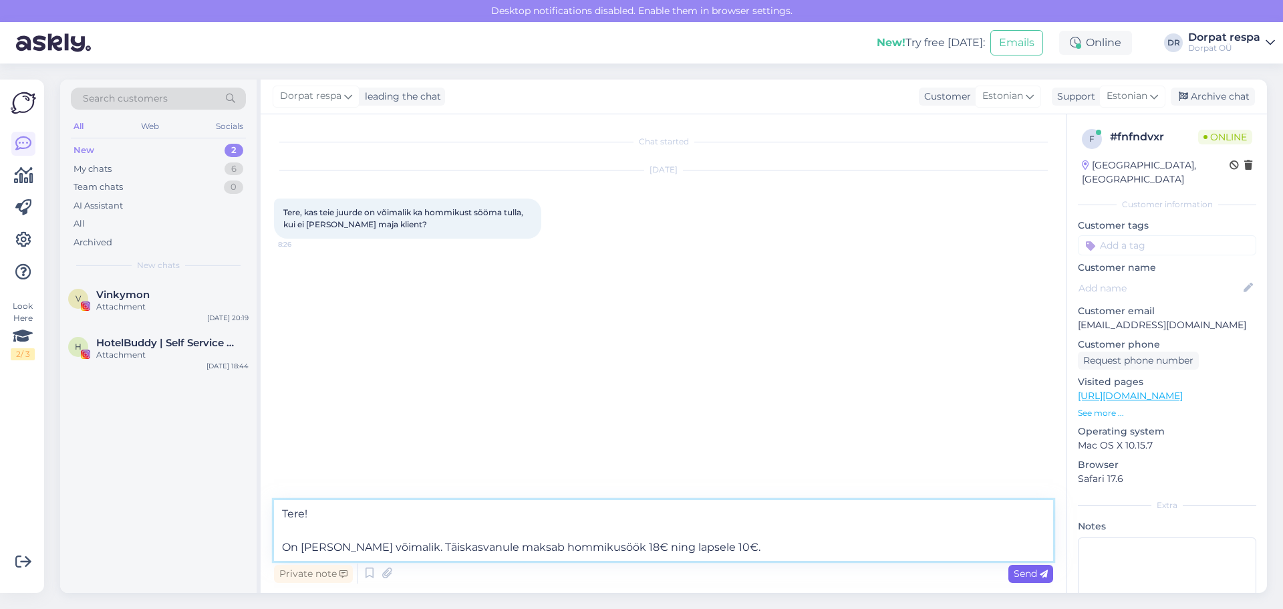
type textarea "Tere! On [PERSON_NAME] võimalik. Täiskasvanule maksab hommikusöök 18€ ning laps…"
click at [1031, 571] on span "Send" at bounding box center [1031, 573] width 34 height 12
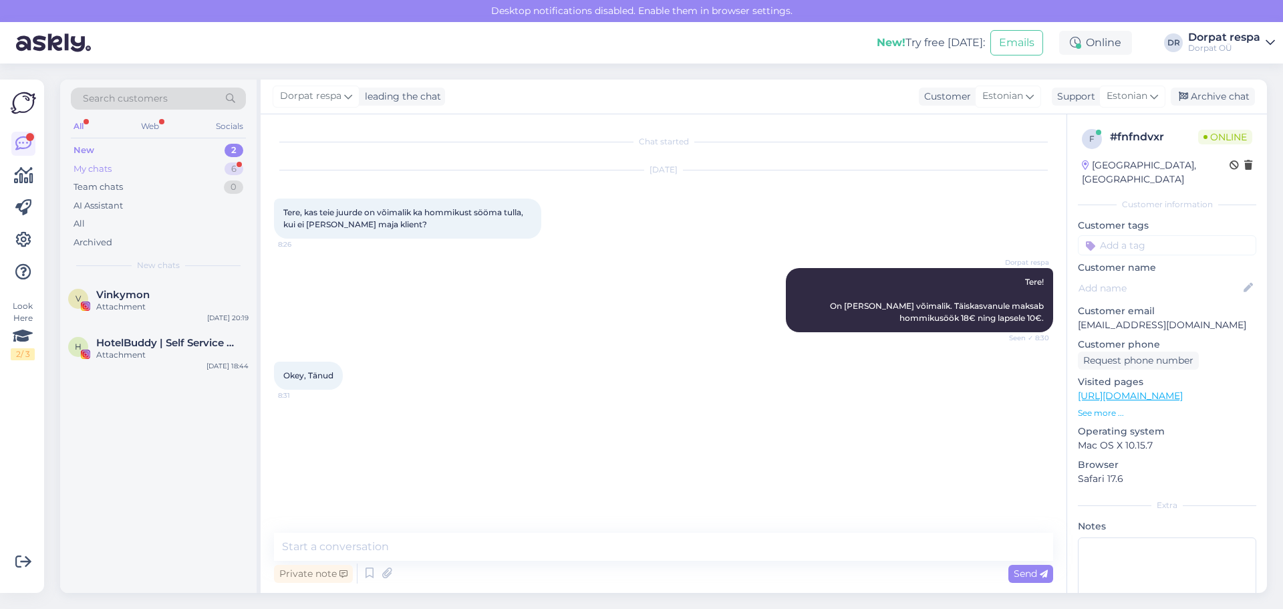
click at [172, 165] on div "My chats 6" at bounding box center [158, 169] width 175 height 19
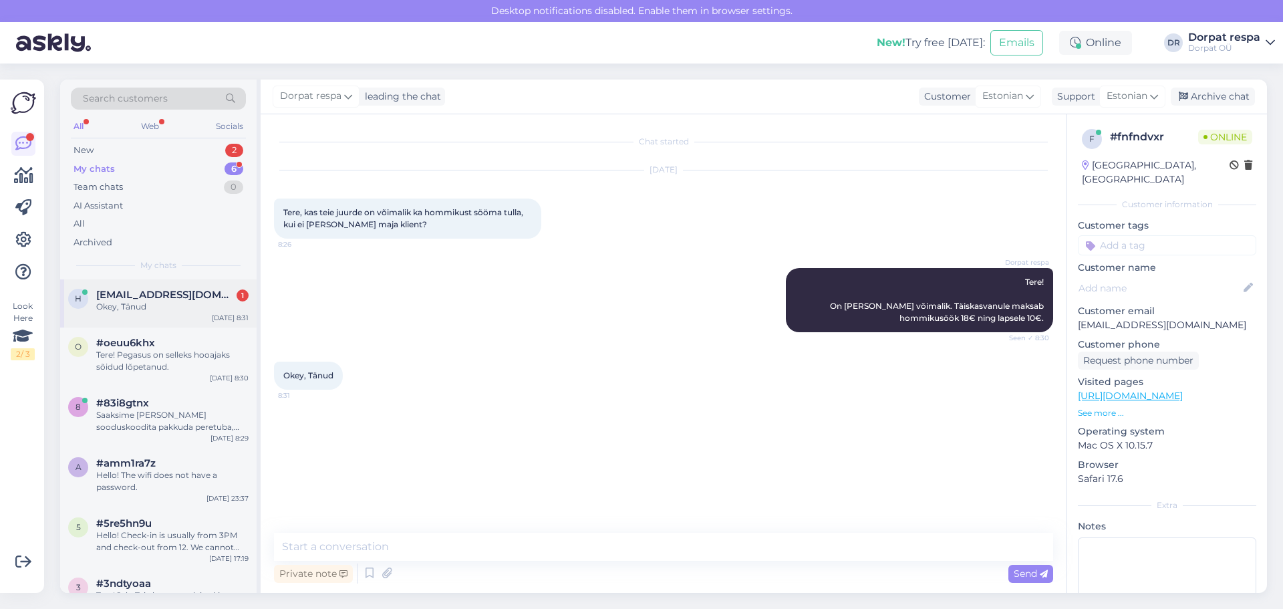
click at [174, 299] on span "[EMAIL_ADDRESS][DOMAIN_NAME]" at bounding box center [165, 295] width 139 height 12
click at [166, 466] on div "#amm1ra7z" at bounding box center [172, 463] width 152 height 12
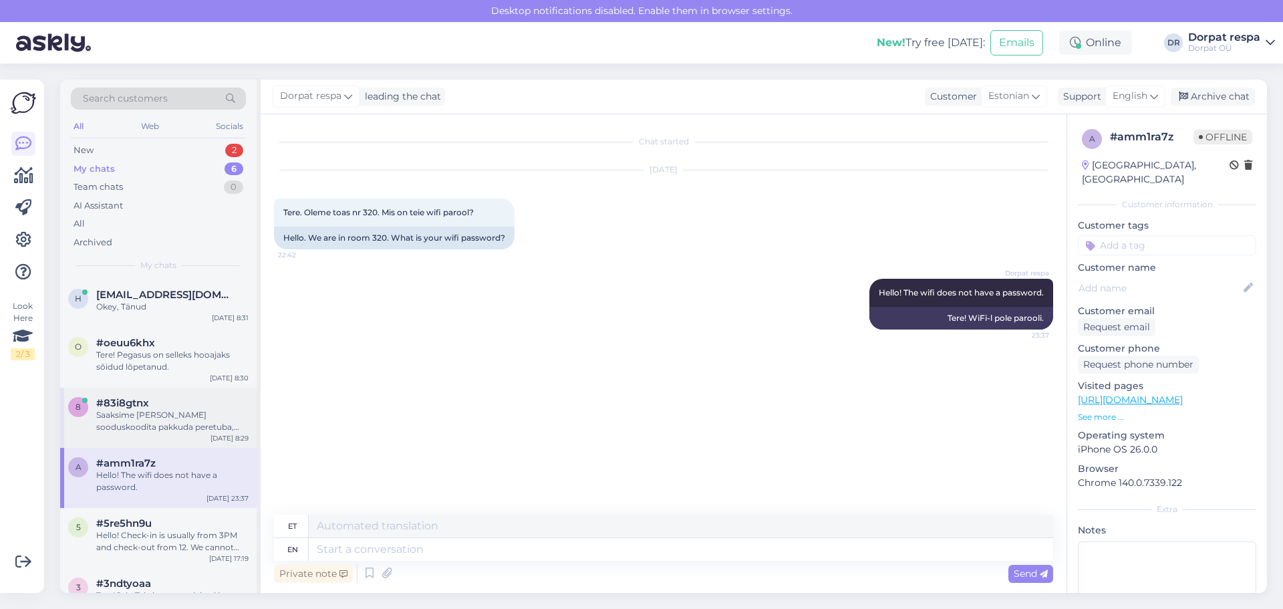
click at [177, 408] on div "#83i8gtnx" at bounding box center [172, 403] width 152 height 12
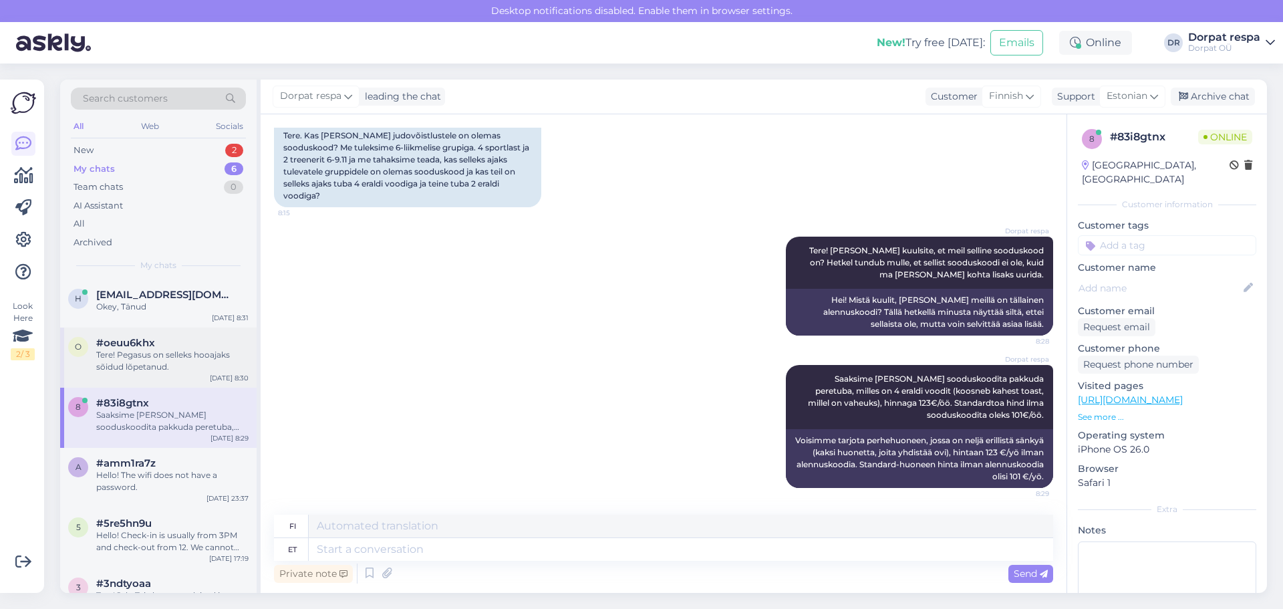
click at [174, 357] on div "Tere! Pegasus on selleks hooajaks sõidud lõpetanud." at bounding box center [172, 361] width 152 height 24
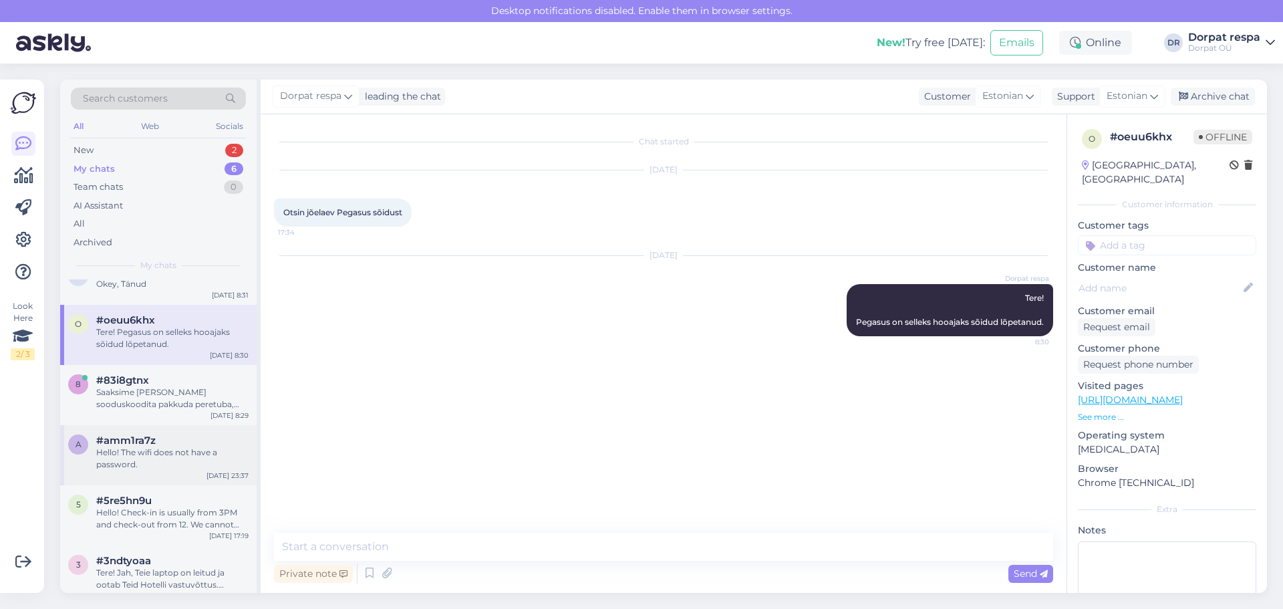
scroll to position [35, 0]
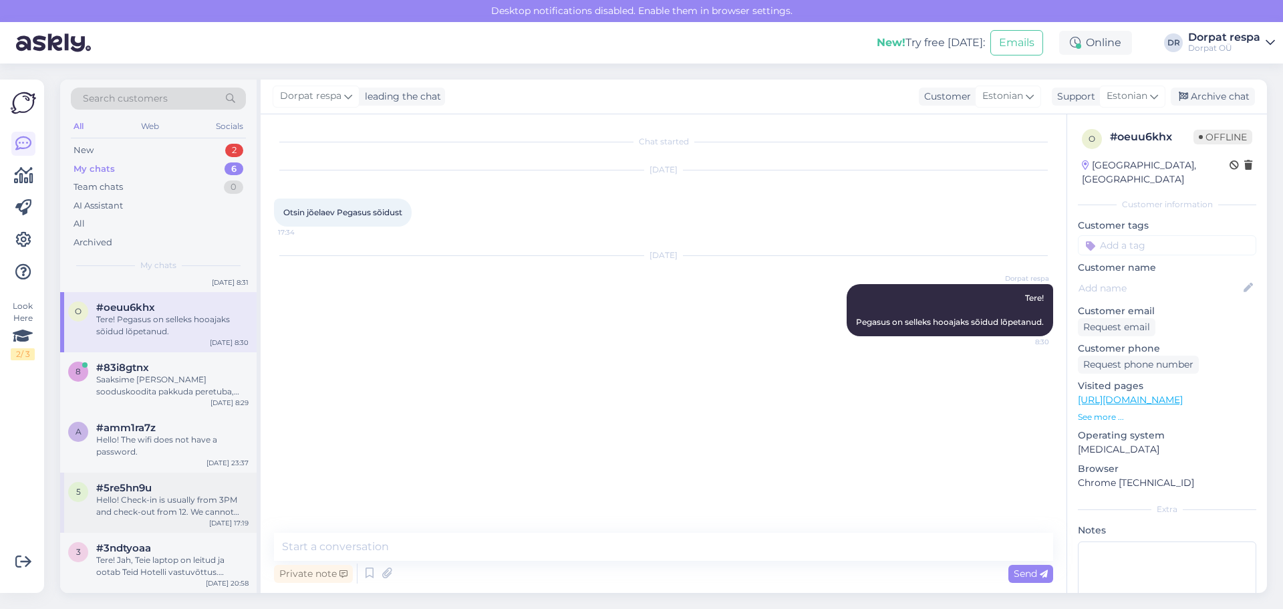
click at [158, 488] on div "#5re5hn9u" at bounding box center [172, 488] width 152 height 12
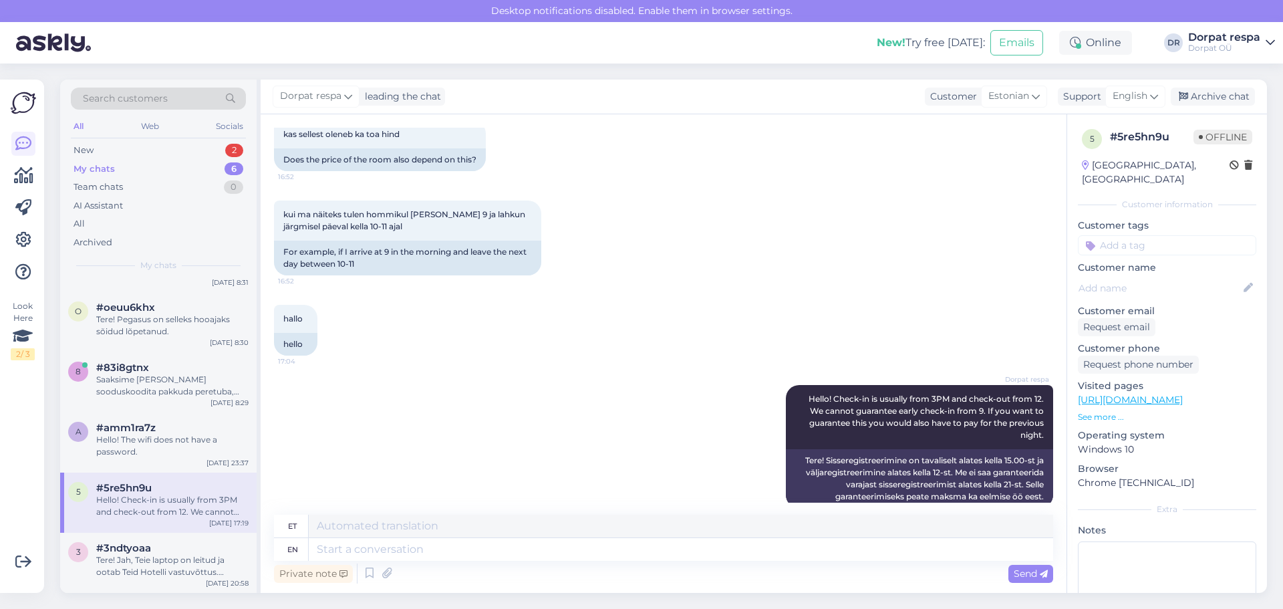
scroll to position [295, 0]
